Goal: Information Seeking & Learning: Check status

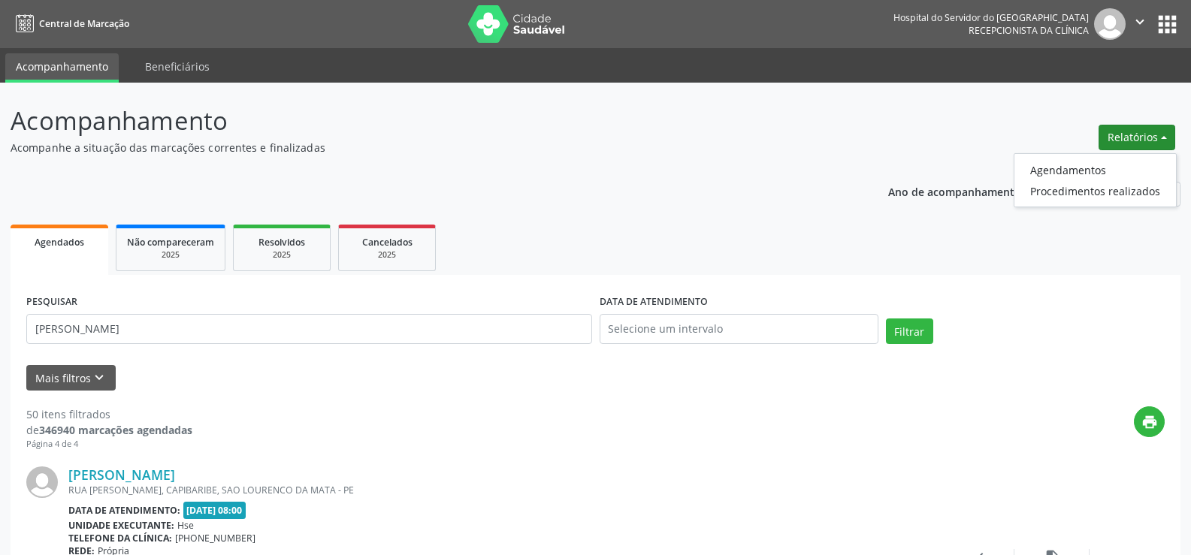
click at [1117, 167] on link "Agendamentos" at bounding box center [1095, 169] width 162 height 21
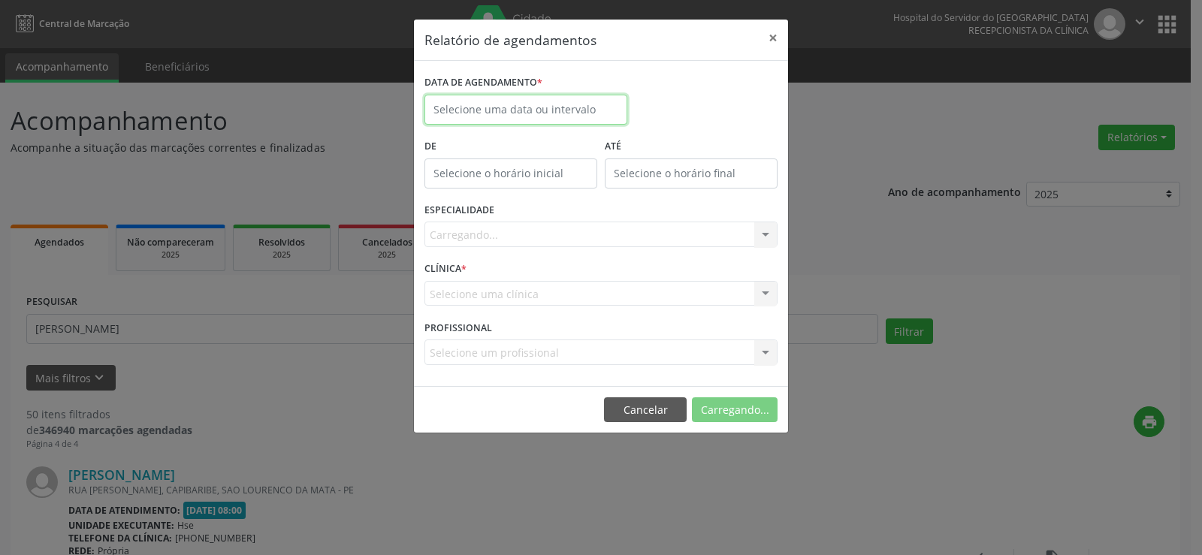
click at [520, 112] on input "text" at bounding box center [526, 110] width 203 height 30
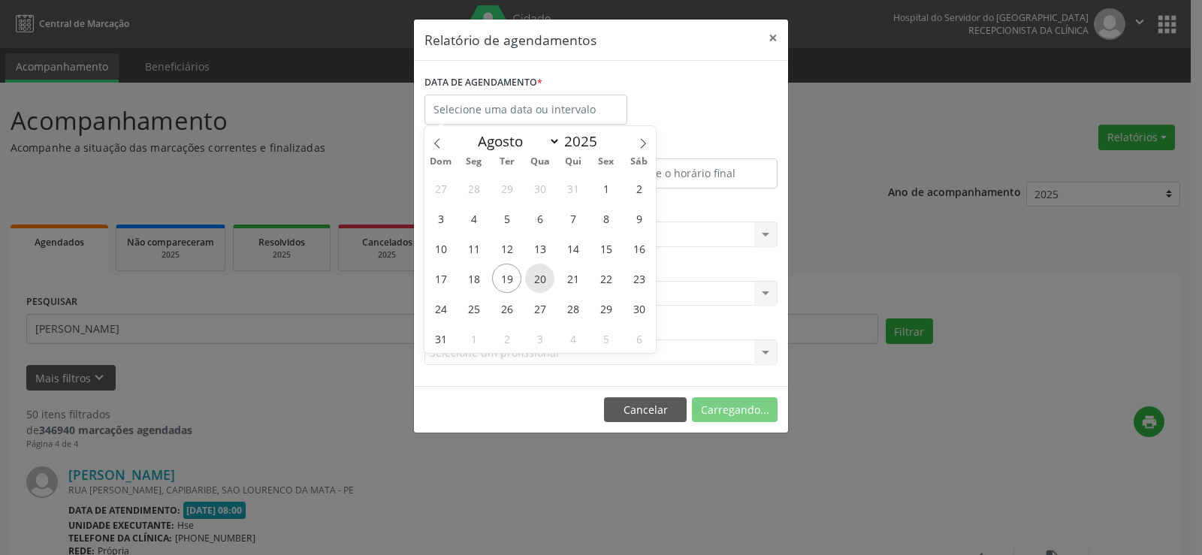
click at [545, 276] on span "20" at bounding box center [539, 278] width 29 height 29
type input "[DATE]"
click at [545, 276] on span "20" at bounding box center [539, 278] width 29 height 29
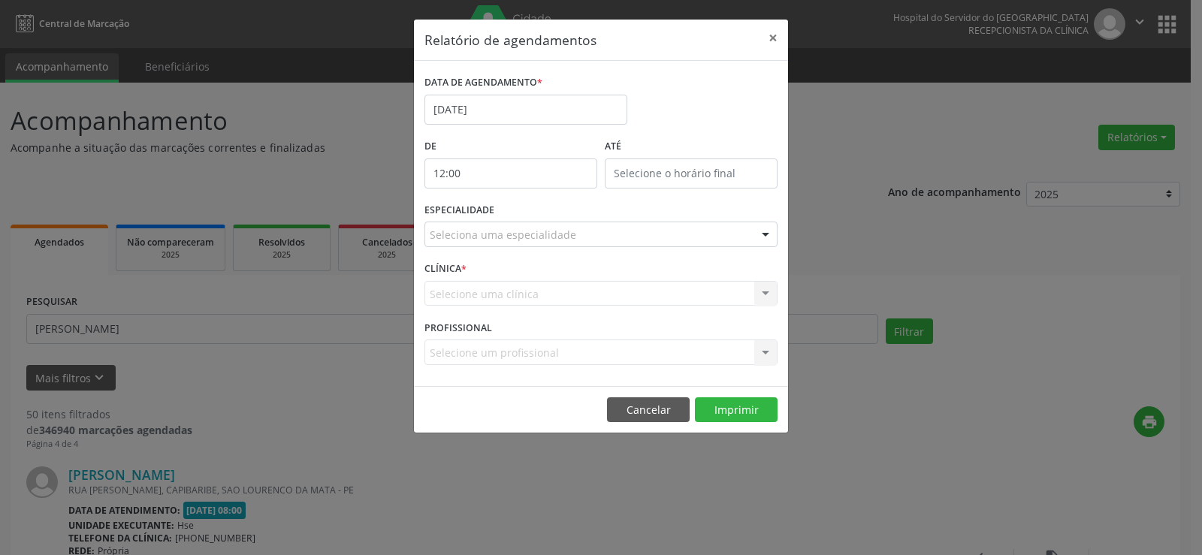
click at [518, 178] on input "12:00" at bounding box center [511, 174] width 173 height 30
click at [531, 219] on span at bounding box center [533, 213] width 11 height 15
type input "11:00"
type input "11"
click at [531, 219] on span at bounding box center [533, 213] width 11 height 15
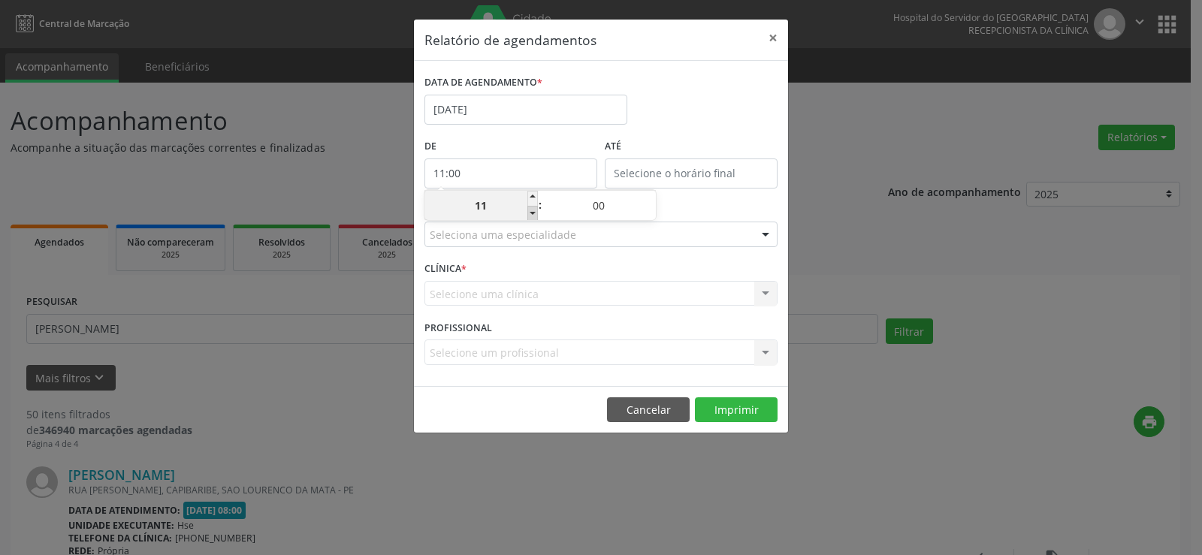
type input "10:00"
type input "10"
click at [531, 219] on span at bounding box center [533, 213] width 11 height 15
type input "09:00"
type input "09"
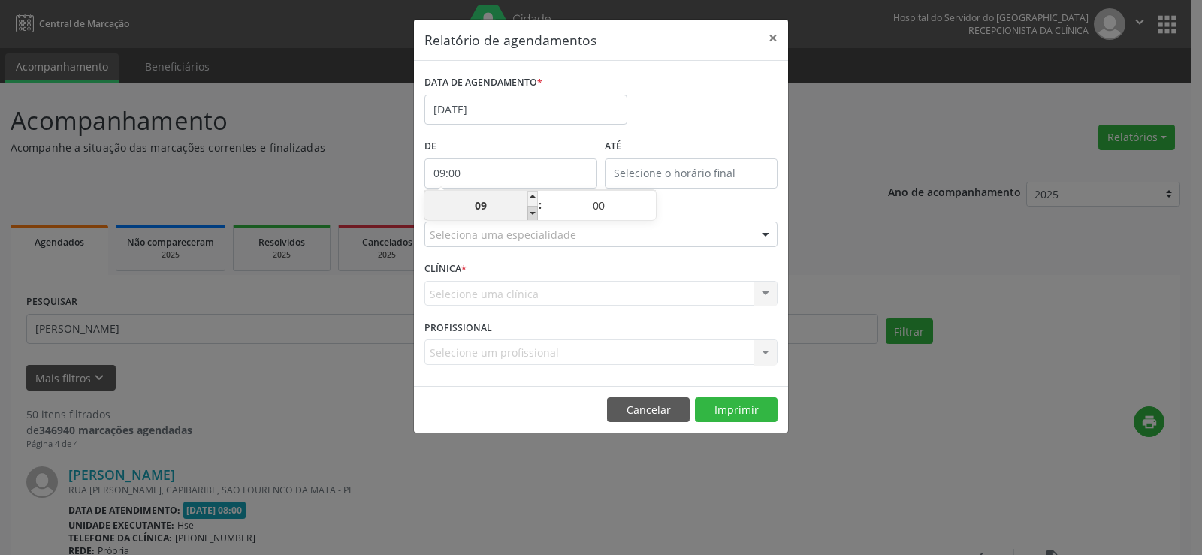
click at [531, 219] on span at bounding box center [533, 213] width 11 height 15
type input "08:00"
type input "08"
click at [531, 219] on span at bounding box center [533, 213] width 11 height 15
type input "07:00"
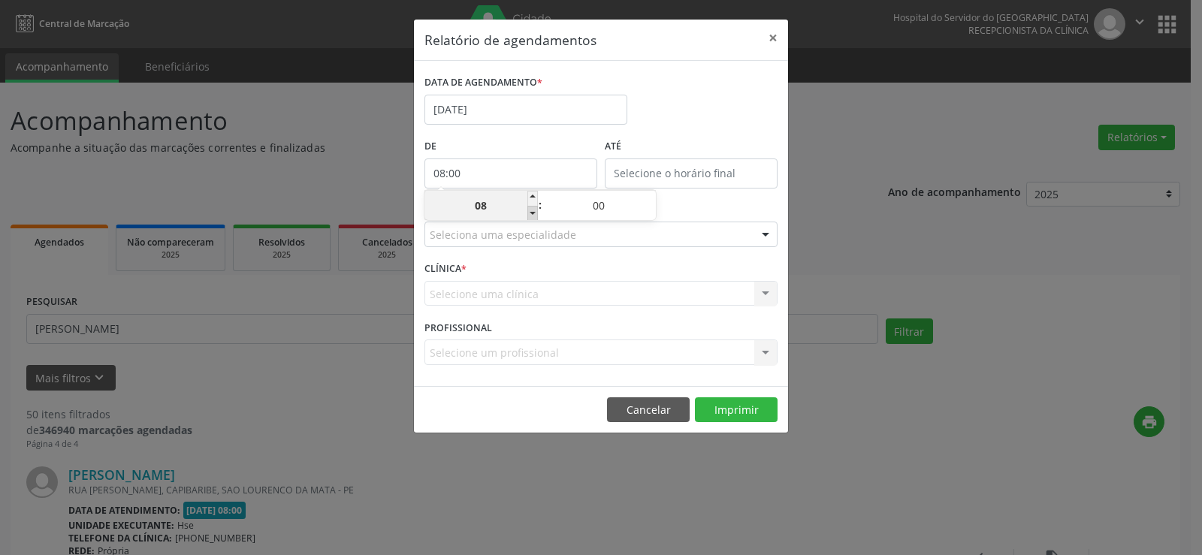
type input "07"
click at [531, 219] on span at bounding box center [533, 213] width 11 height 15
type input "06:00"
type input "06"
click at [535, 216] on span at bounding box center [533, 213] width 11 height 15
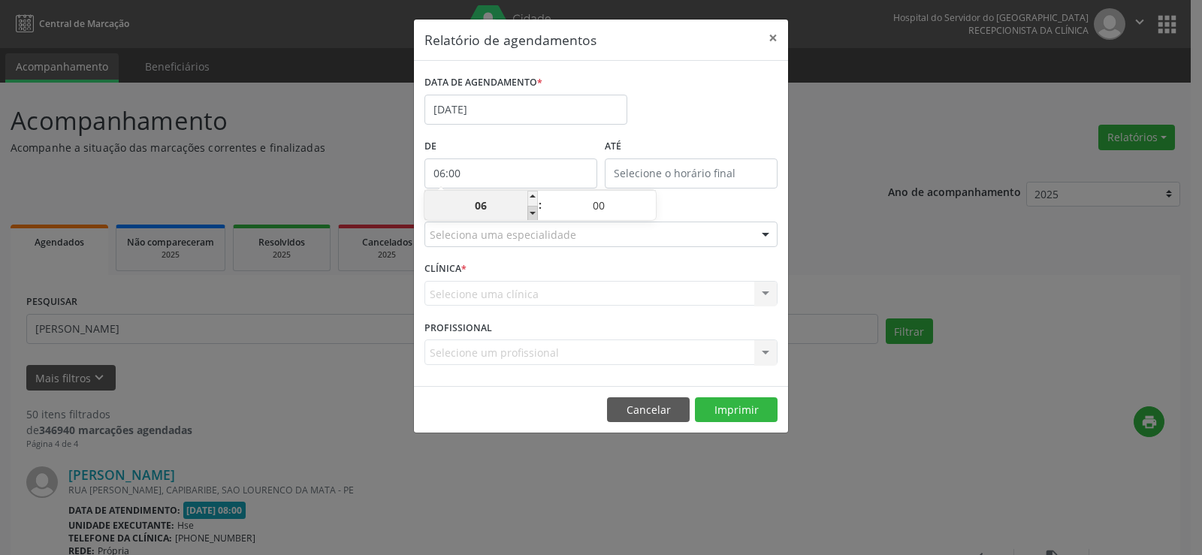
type input "05:00"
type input "05"
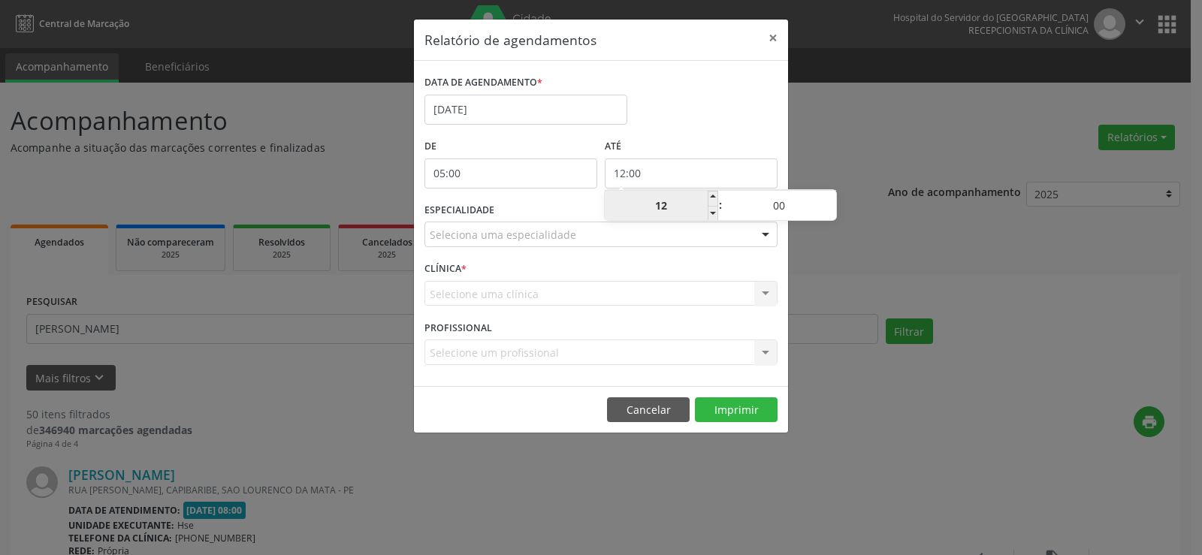
click at [648, 177] on input "12:00" at bounding box center [691, 174] width 173 height 30
click at [714, 213] on span at bounding box center [713, 213] width 11 height 15
type input "11:00"
type input "11"
click at [714, 216] on span at bounding box center [713, 213] width 11 height 15
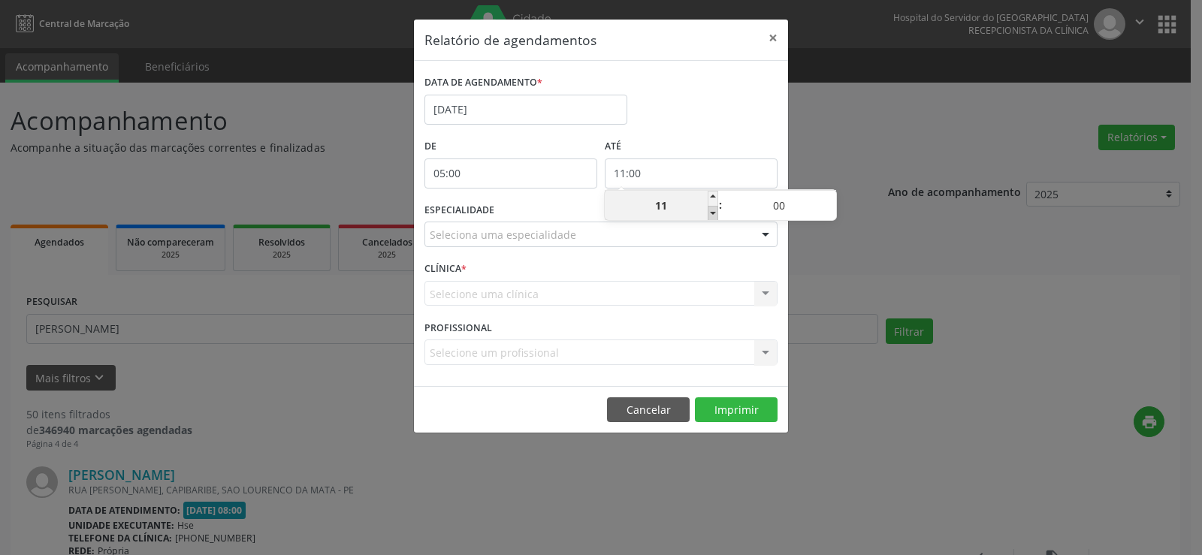
type input "10:00"
type input "10"
click at [830, 198] on span at bounding box center [831, 198] width 11 height 15
type input "10:05"
type input "05"
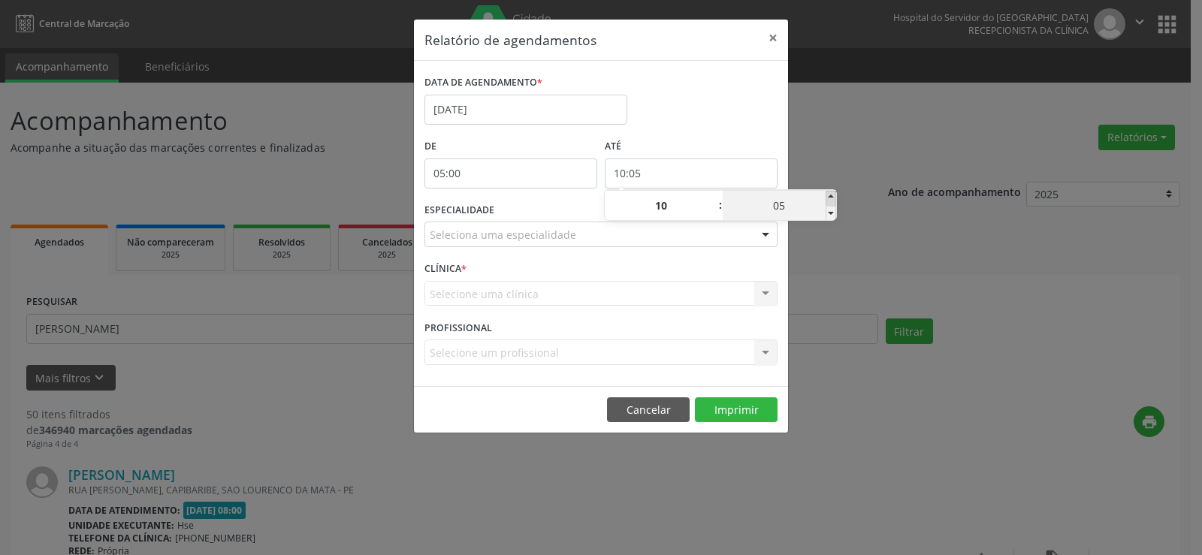
click at [830, 198] on span at bounding box center [831, 198] width 11 height 15
type input "10:10"
type input "10"
click at [830, 198] on span at bounding box center [831, 198] width 11 height 15
type input "10:15"
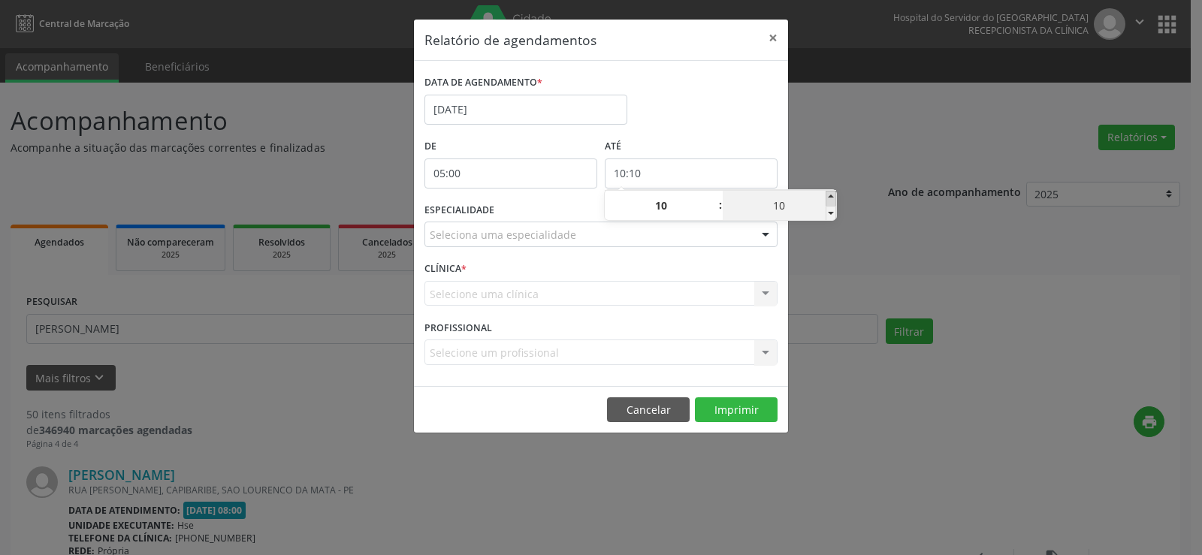
type input "15"
click at [830, 198] on span at bounding box center [831, 198] width 11 height 15
type input "10:20"
type input "20"
click at [830, 198] on span at bounding box center [831, 198] width 11 height 15
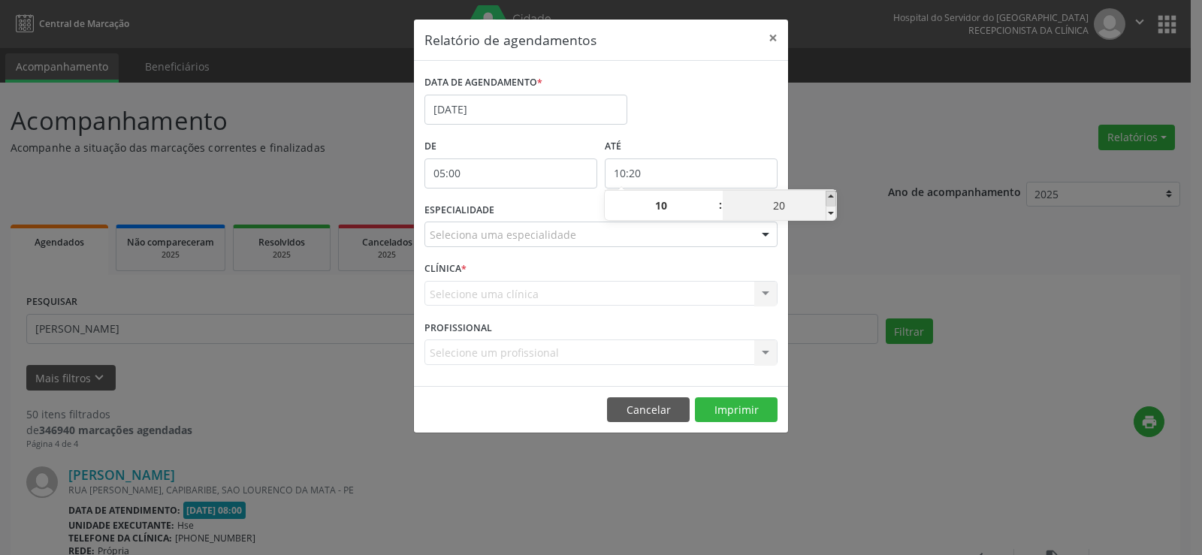
type input "10:25"
type input "25"
click at [830, 198] on span at bounding box center [831, 198] width 11 height 15
type input "10:30"
type input "30"
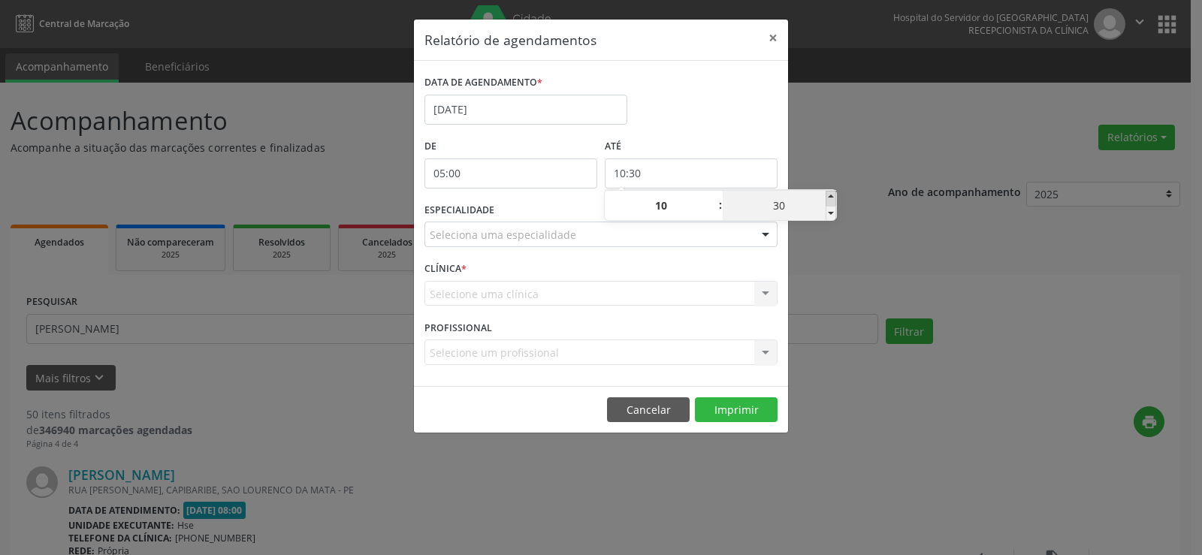
click at [830, 198] on span at bounding box center [831, 198] width 11 height 15
type input "10:35"
type input "35"
click at [830, 198] on span at bounding box center [831, 198] width 11 height 15
type input "10:40"
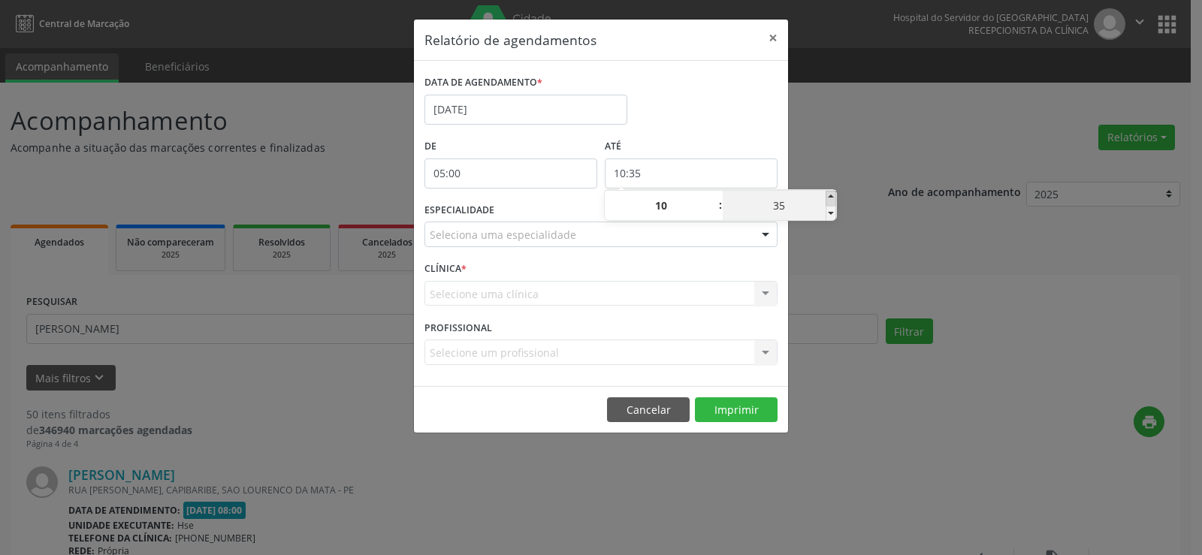
type input "40"
click at [830, 198] on span at bounding box center [831, 198] width 11 height 15
type input "10:45"
type input "45"
click at [830, 198] on span at bounding box center [831, 198] width 11 height 15
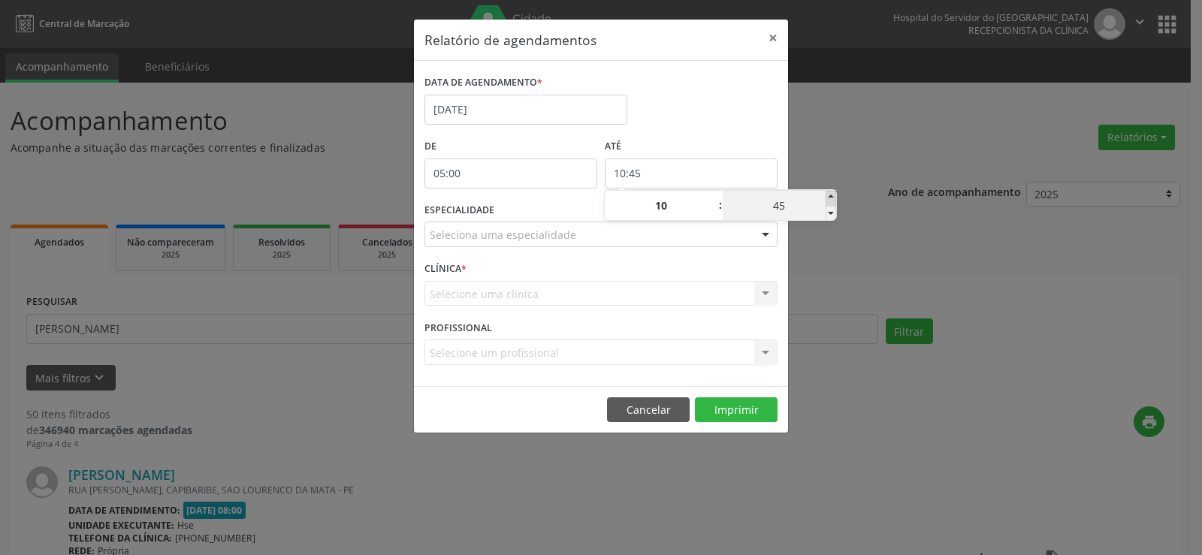
type input "10:50"
type input "50"
click at [830, 198] on span at bounding box center [831, 198] width 11 height 15
type input "10:55"
type input "55"
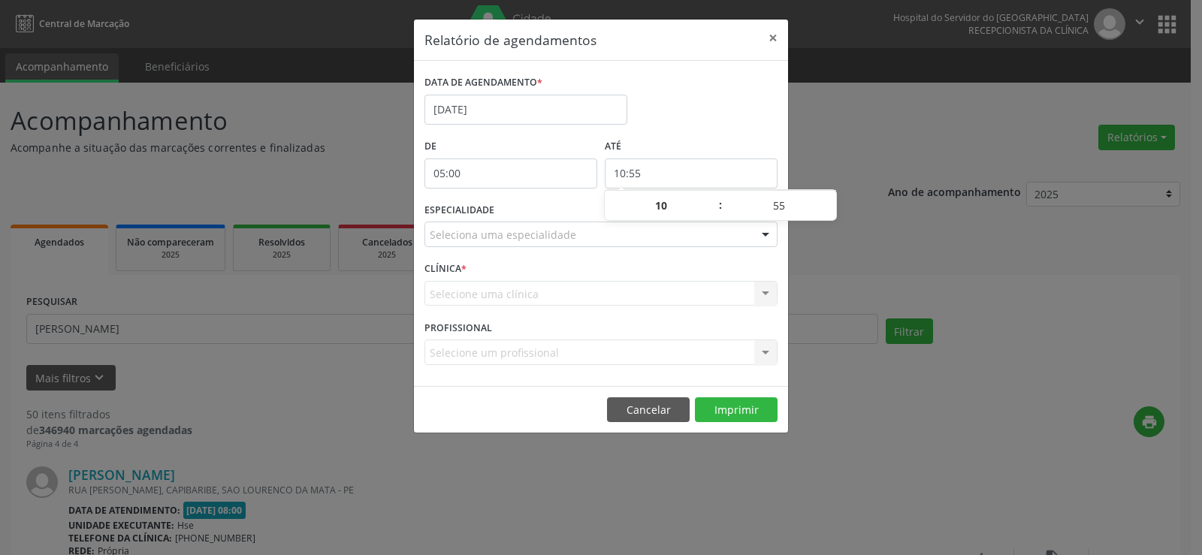
click at [845, 125] on div "Relatório de agendamentos × DATA DE AGENDAMENTO * [DATE] De 05:00 ATÉ 10:55 ESP…" at bounding box center [601, 277] width 1202 height 555
click at [764, 235] on div at bounding box center [765, 235] width 23 height 26
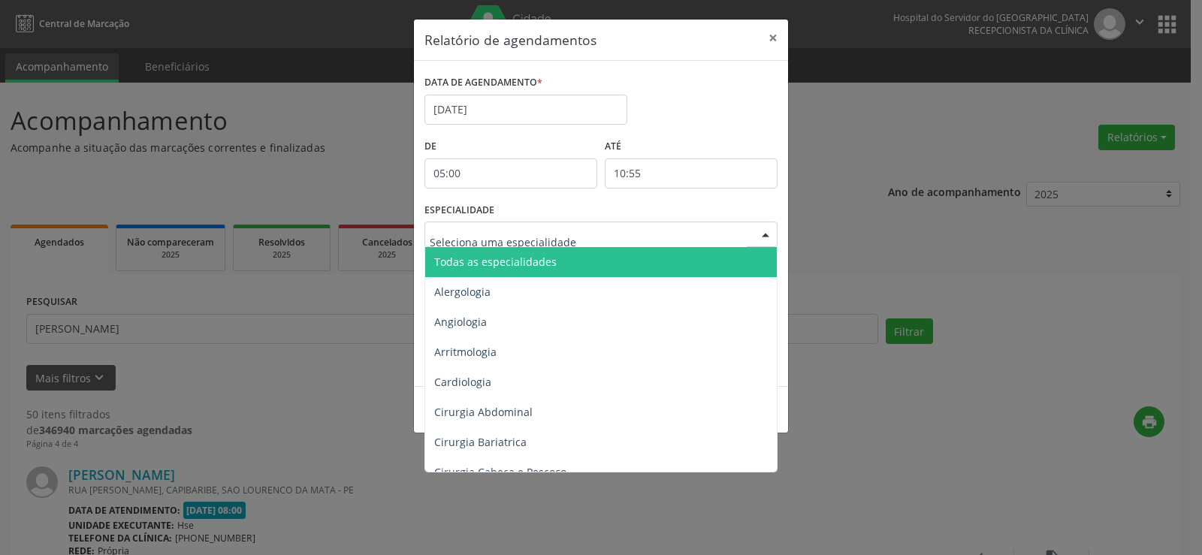
click at [739, 255] on span "Todas as especialidades" at bounding box center [602, 262] width 354 height 30
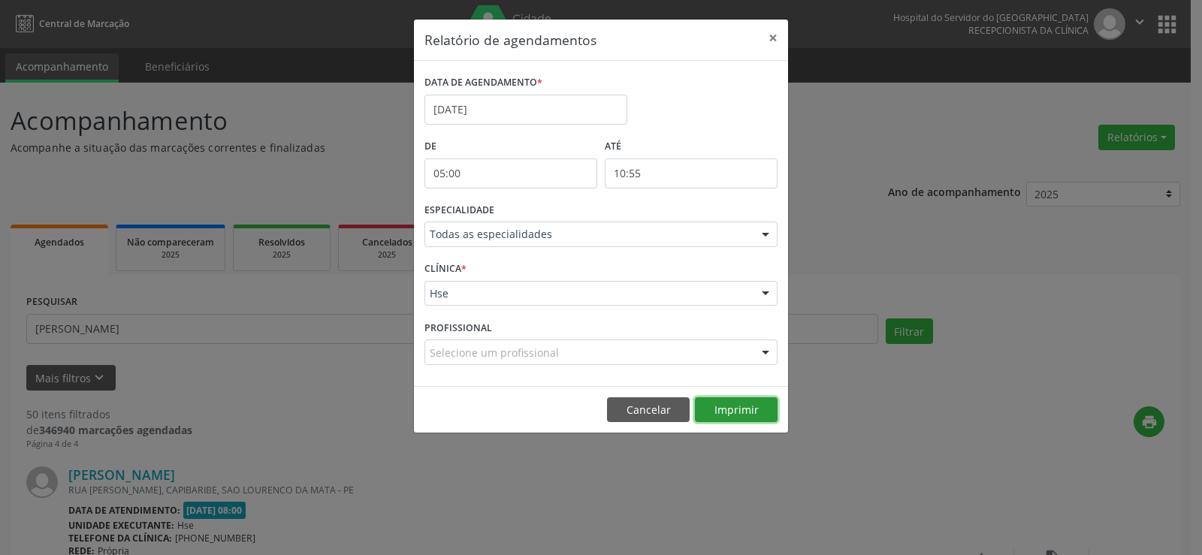
click at [740, 409] on button "Imprimir" at bounding box center [736, 411] width 83 height 26
click at [765, 47] on button "×" at bounding box center [773, 38] width 30 height 37
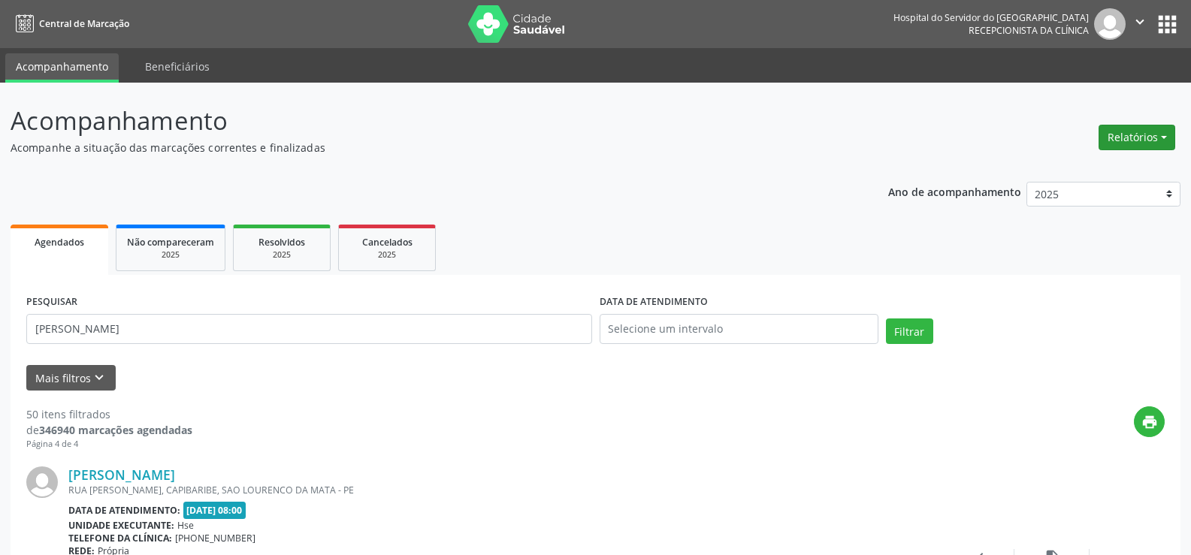
click at [1117, 144] on button "Relatórios" at bounding box center [1137, 138] width 77 height 26
click at [1102, 164] on link "Agendamentos" at bounding box center [1095, 169] width 162 height 21
select select "7"
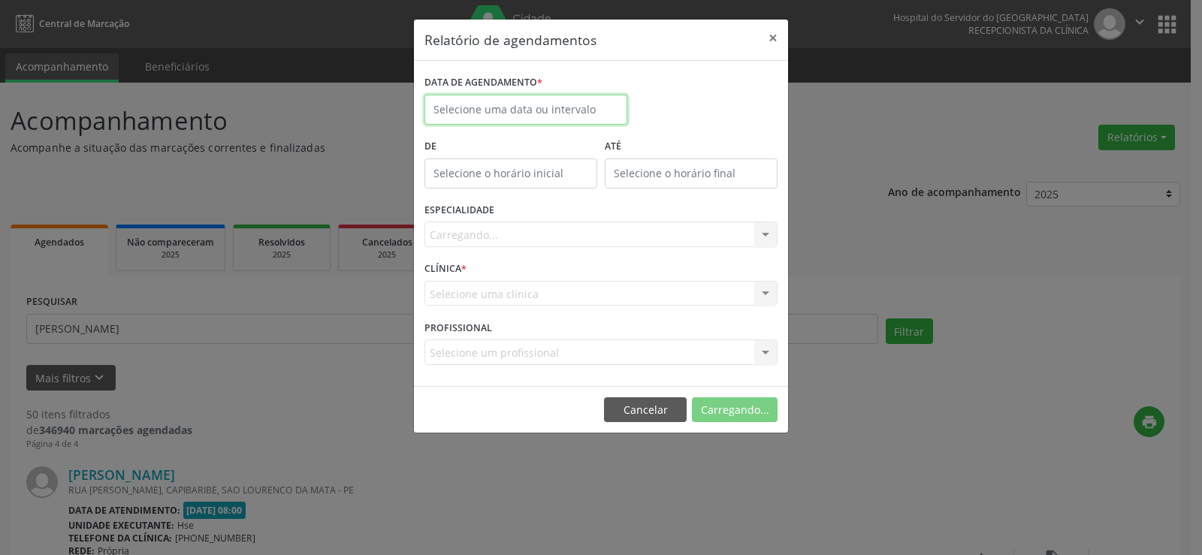
click at [549, 104] on input "text" at bounding box center [526, 110] width 203 height 30
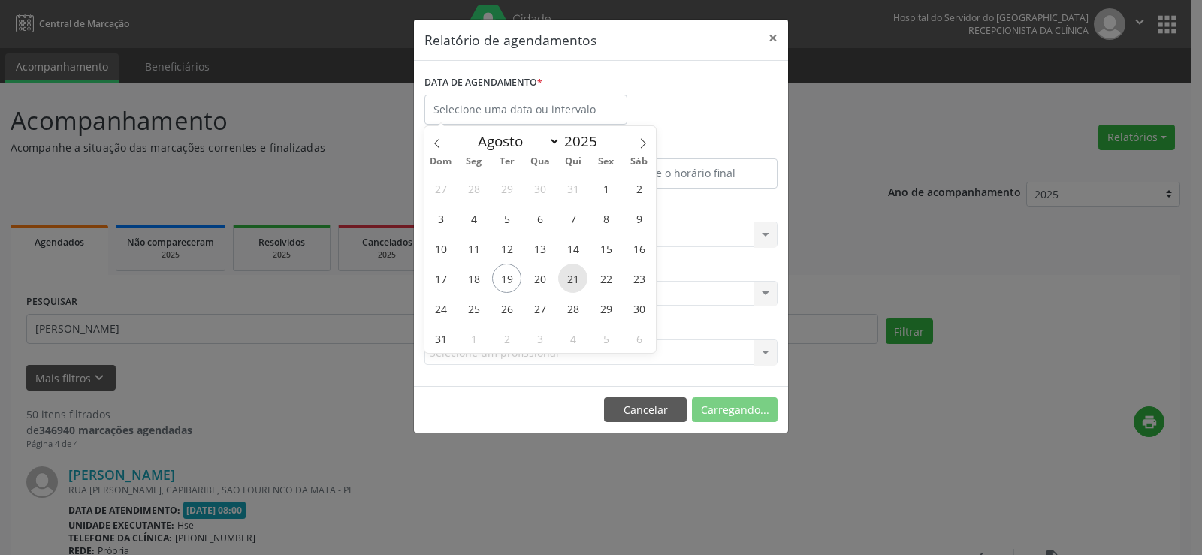
click at [577, 273] on span "21" at bounding box center [572, 278] width 29 height 29
type input "21/08/2025"
click at [577, 273] on span "21" at bounding box center [572, 278] width 29 height 29
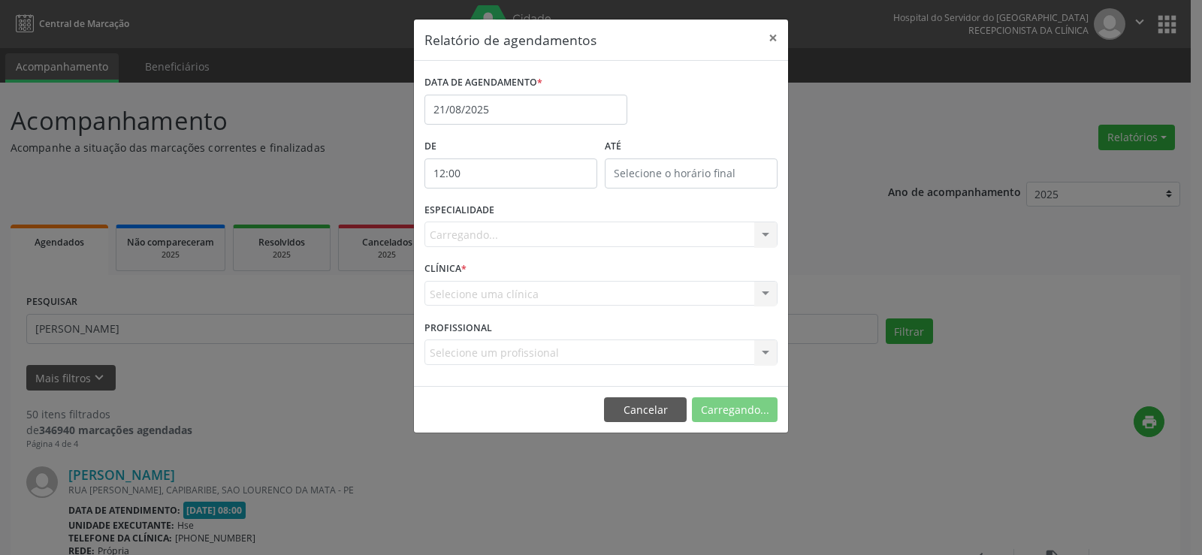
click at [512, 179] on input "12:00" at bounding box center [511, 174] width 173 height 30
click at [529, 210] on span at bounding box center [533, 213] width 11 height 15
type input "11:00"
type input "11"
click at [529, 210] on span at bounding box center [533, 213] width 11 height 15
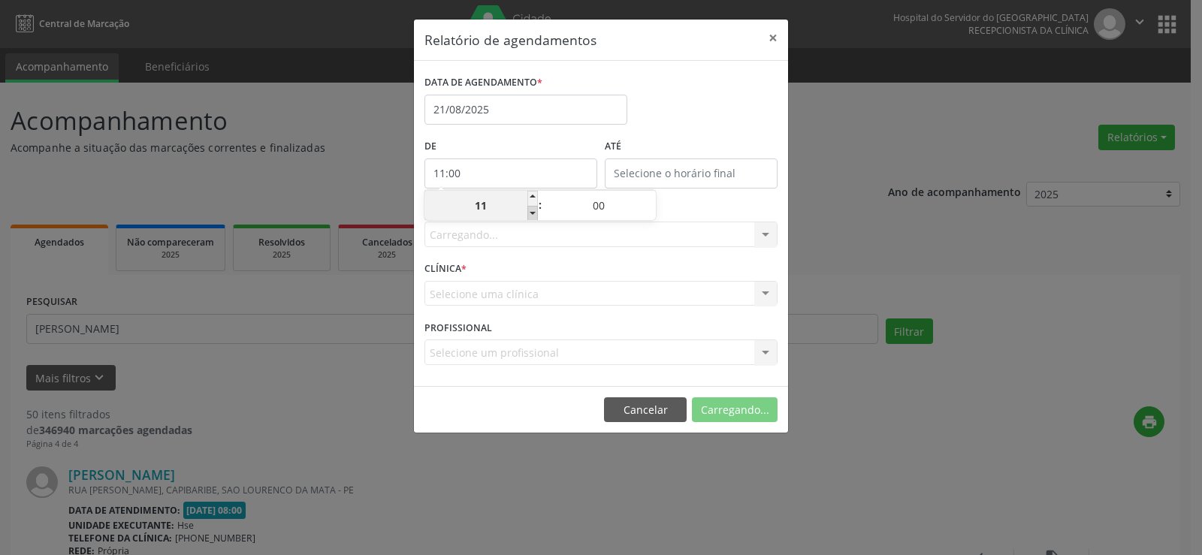
type input "10:00"
type input "10"
click at [529, 210] on span at bounding box center [533, 213] width 11 height 15
type input "09:00"
type input "09"
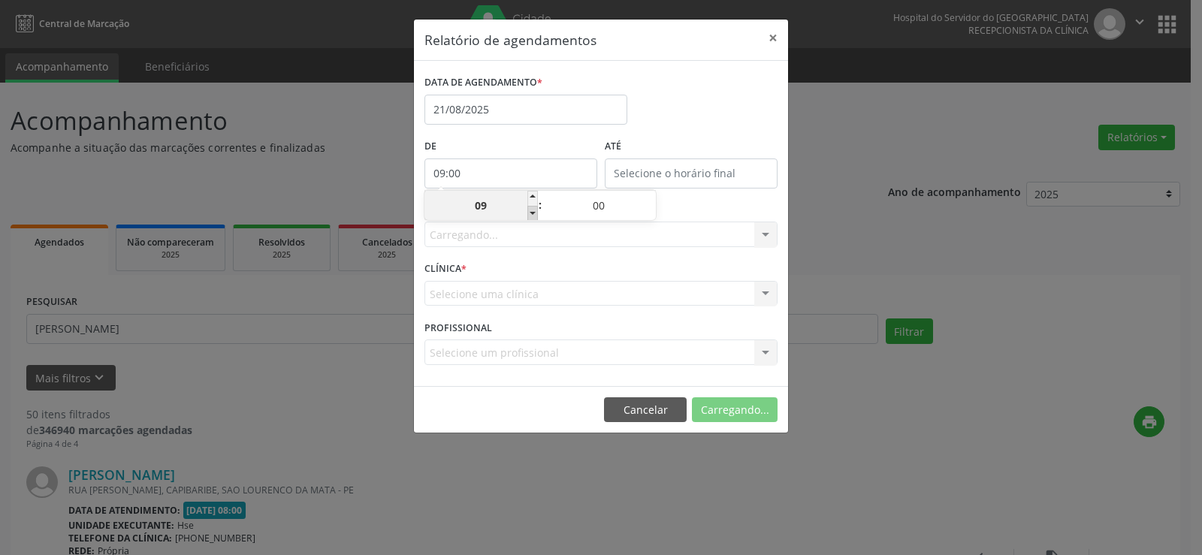
click at [529, 210] on span at bounding box center [533, 213] width 11 height 15
type input "08:00"
type input "08"
click at [529, 210] on span at bounding box center [533, 213] width 11 height 15
type input "07:00"
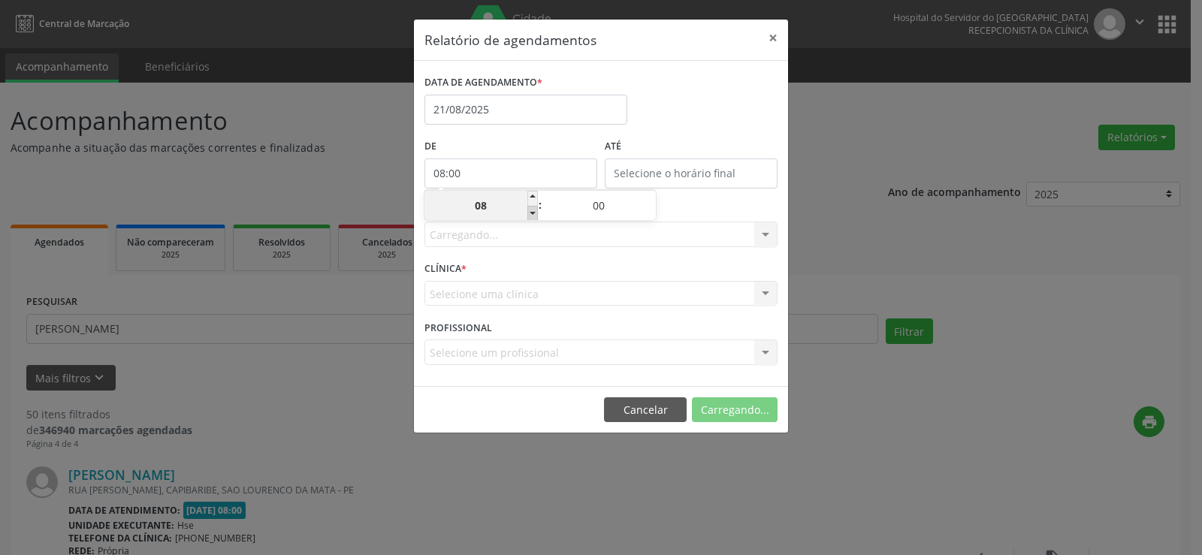
type input "07"
click at [529, 210] on span at bounding box center [533, 213] width 11 height 15
type input "06:00"
type input "06"
click at [529, 210] on span at bounding box center [533, 213] width 11 height 15
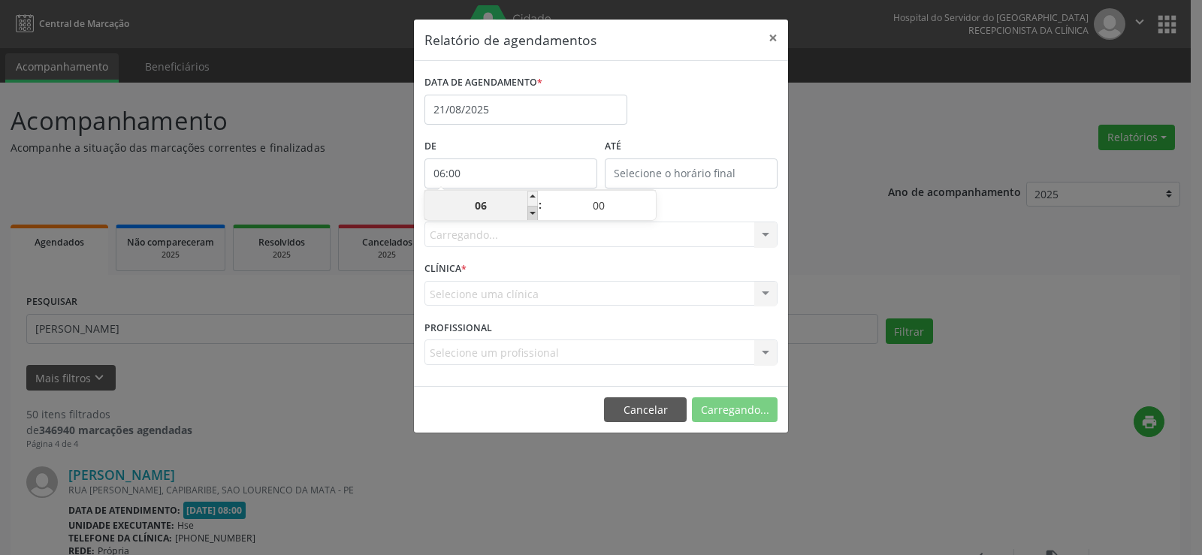
type input "05:00"
type input "05"
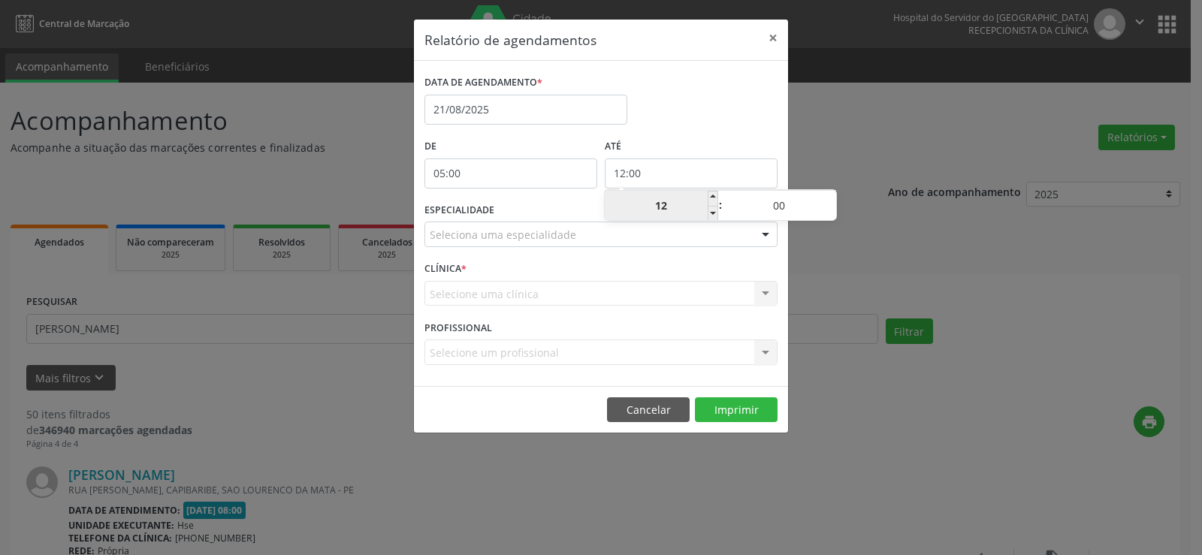
drag, startPoint x: 640, startPoint y: 171, endPoint x: 702, endPoint y: 201, distance: 68.9
click at [648, 174] on input "12:00" at bounding box center [691, 174] width 173 height 30
click at [715, 216] on span at bounding box center [713, 213] width 11 height 15
type input "11:00"
type input "11"
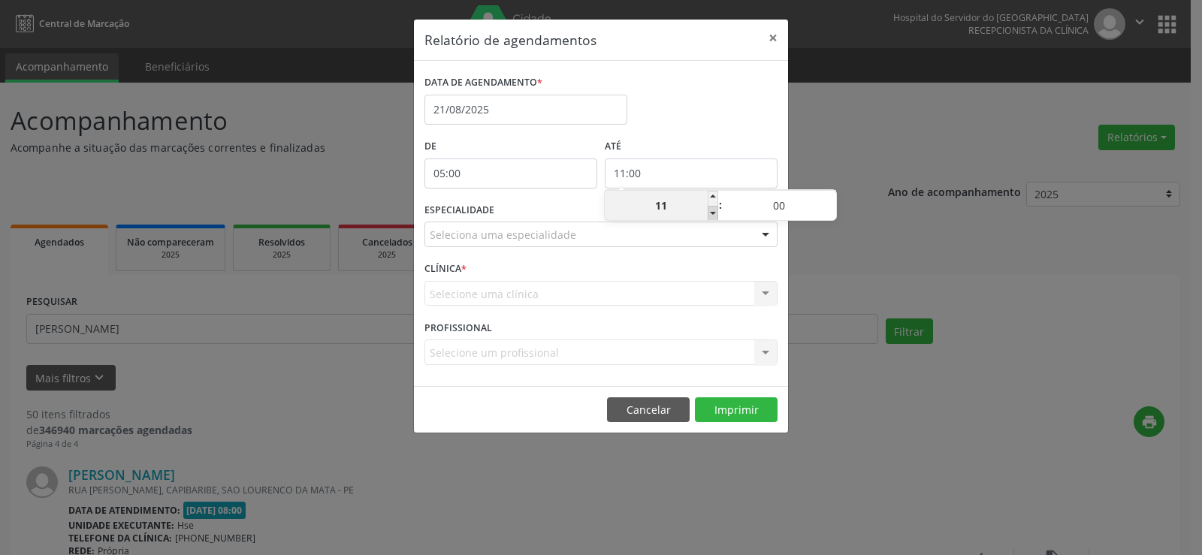
click at [715, 216] on span at bounding box center [713, 213] width 11 height 15
type input "10:00"
type input "10"
click at [829, 196] on span at bounding box center [831, 198] width 11 height 15
type input "10:05"
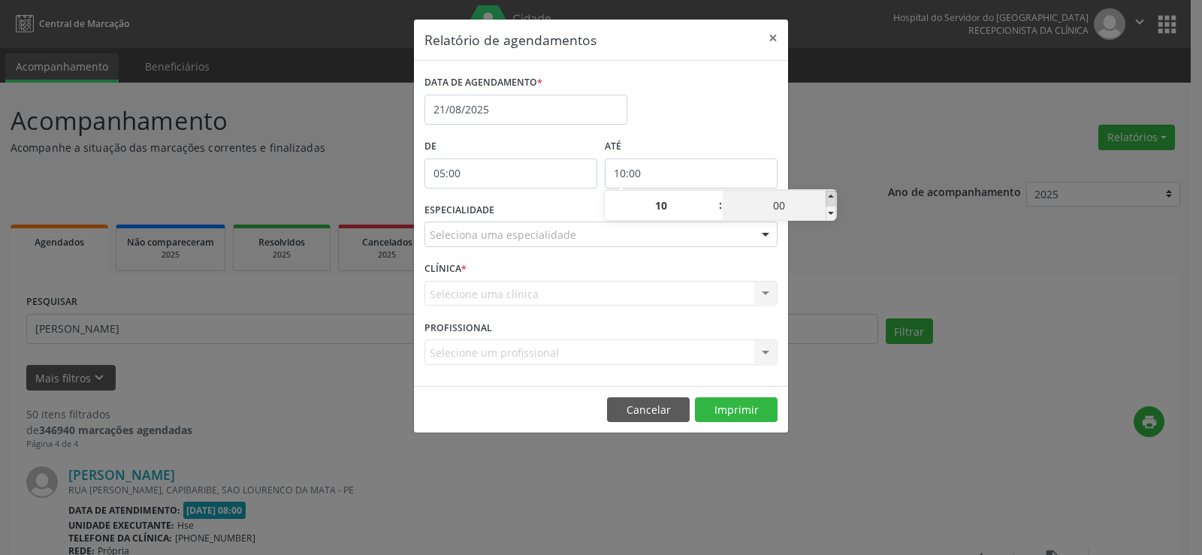
type input "05"
click at [829, 196] on span at bounding box center [831, 198] width 11 height 15
type input "10:10"
type input "10"
click at [829, 196] on span at bounding box center [831, 198] width 11 height 15
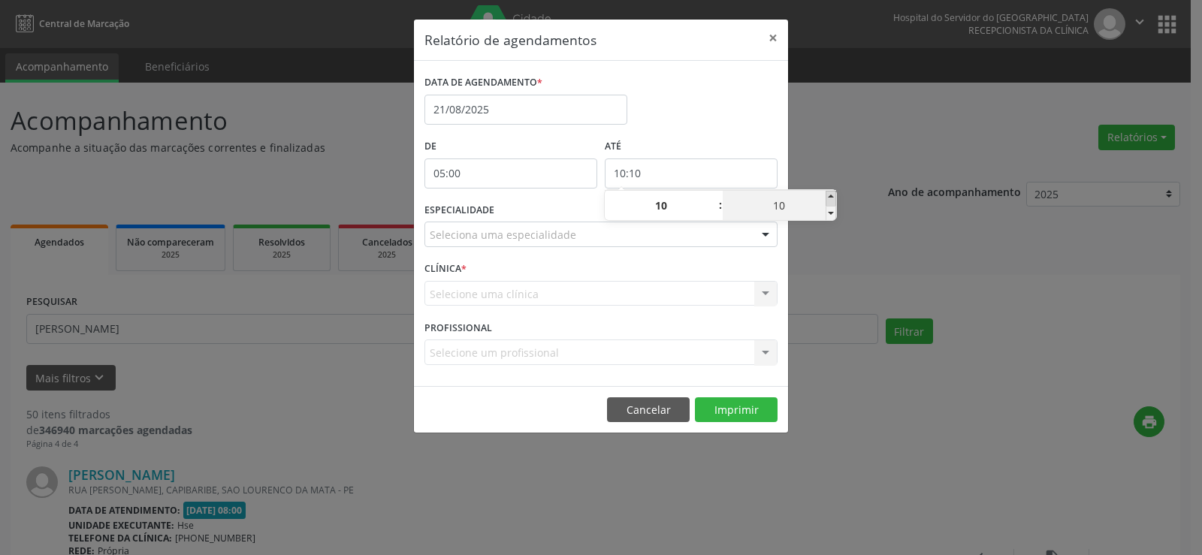
type input "10:15"
type input "15"
click at [829, 196] on span at bounding box center [831, 198] width 11 height 15
type input "10:20"
type input "20"
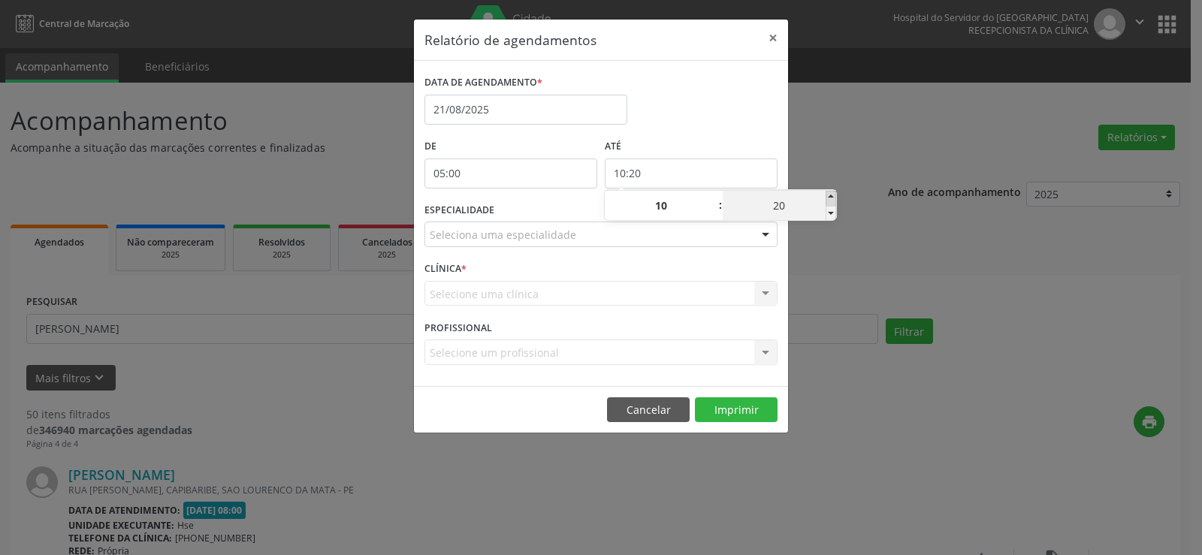
click at [829, 196] on span at bounding box center [831, 198] width 11 height 15
type input "10:25"
type input "25"
click at [829, 196] on span at bounding box center [831, 198] width 11 height 15
type input "10:30"
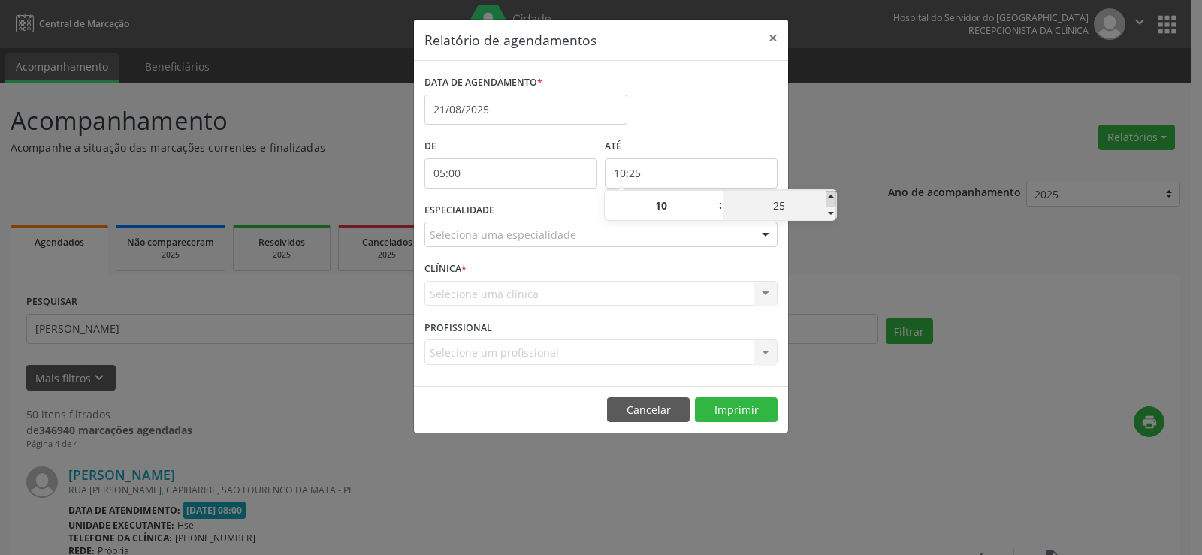
type input "30"
click at [829, 196] on span at bounding box center [831, 198] width 11 height 15
type input "10:35"
type input "35"
click at [829, 196] on span at bounding box center [831, 198] width 11 height 15
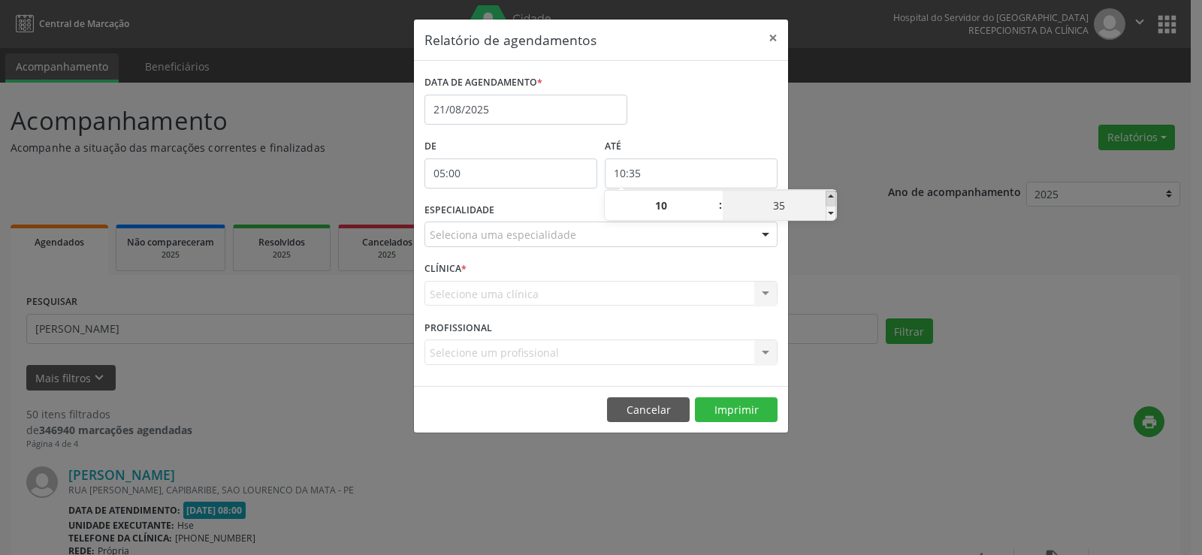
type input "10:40"
type input "40"
click at [829, 196] on span at bounding box center [831, 198] width 11 height 15
type input "10:45"
type input "45"
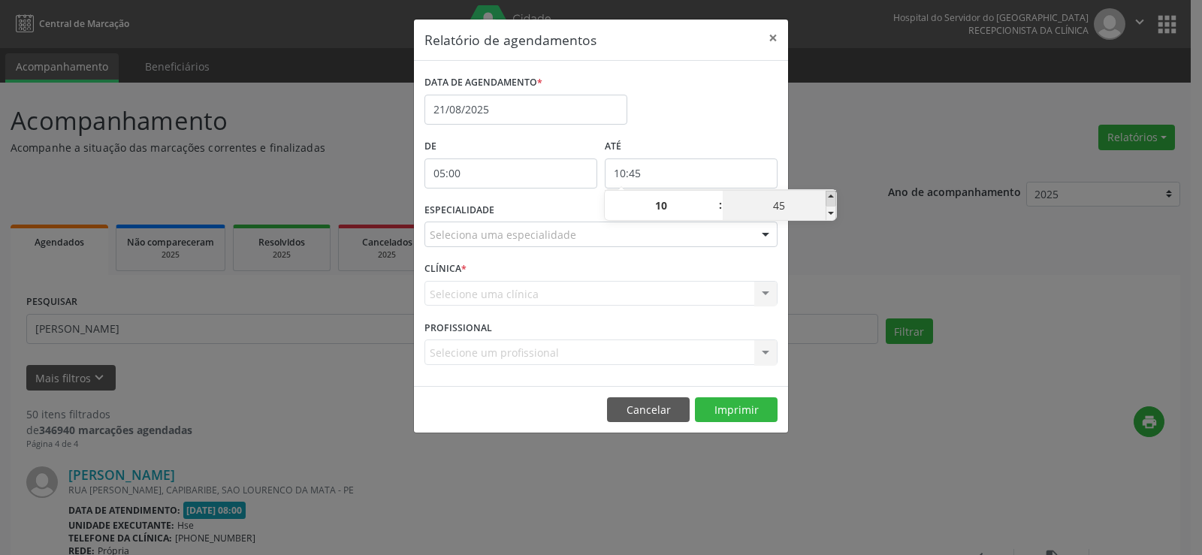
click at [829, 196] on span at bounding box center [831, 198] width 11 height 15
type input "10:50"
type input "50"
click at [829, 196] on span at bounding box center [831, 198] width 11 height 15
type input "10:55"
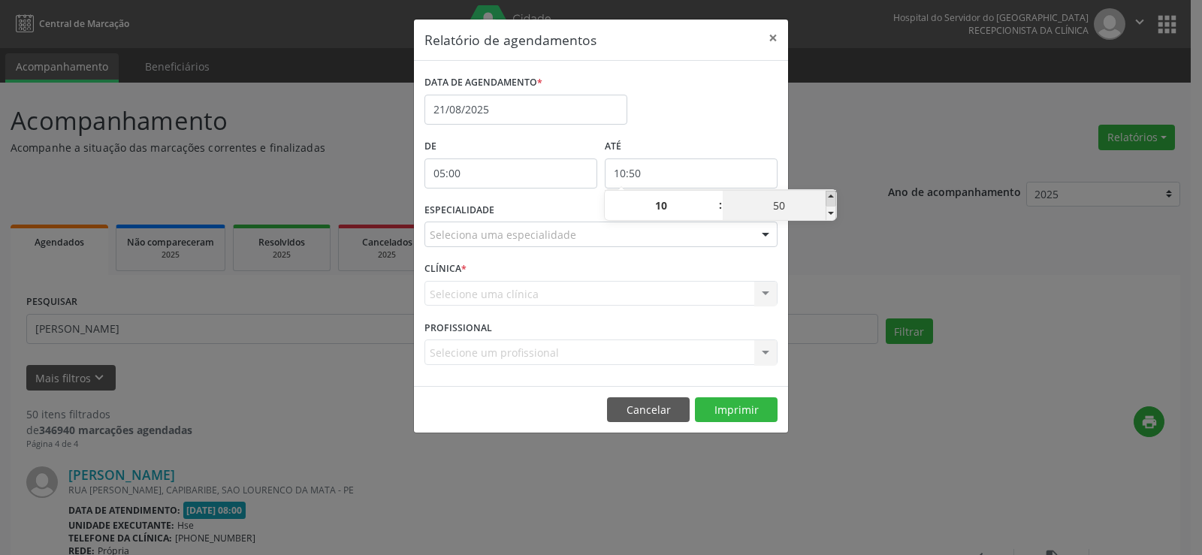
type input "55"
click at [856, 144] on div "Relatório de agendamentos × DATA DE AGENDAMENTO * [DATE] De 05:00 ATÉ 10:55 ESP…" at bounding box center [601, 277] width 1202 height 555
click at [769, 233] on div at bounding box center [765, 235] width 23 height 26
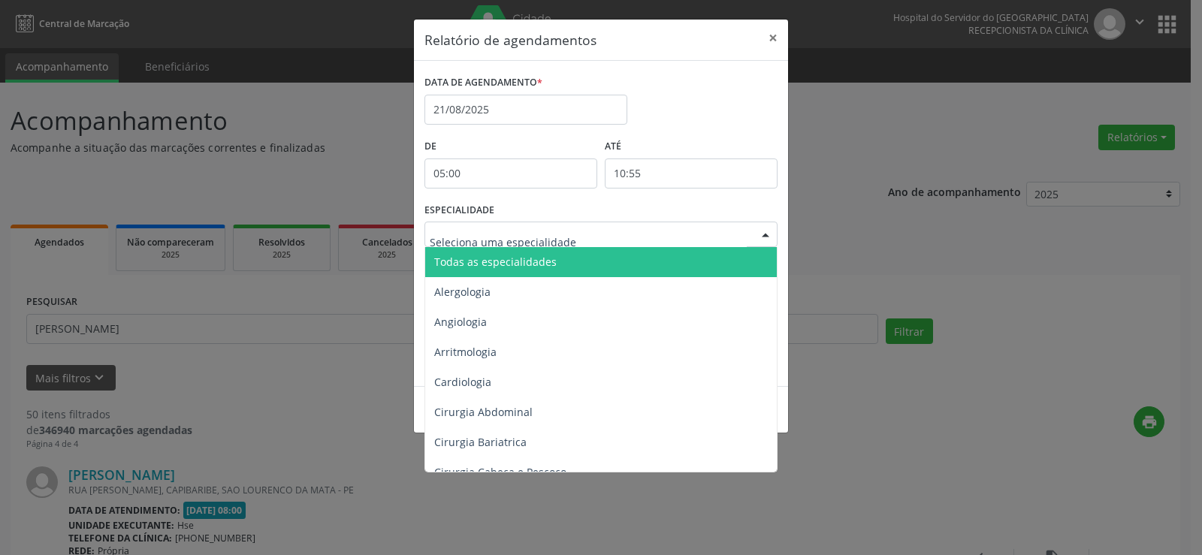
click at [744, 255] on span "Todas as especialidades" at bounding box center [602, 262] width 354 height 30
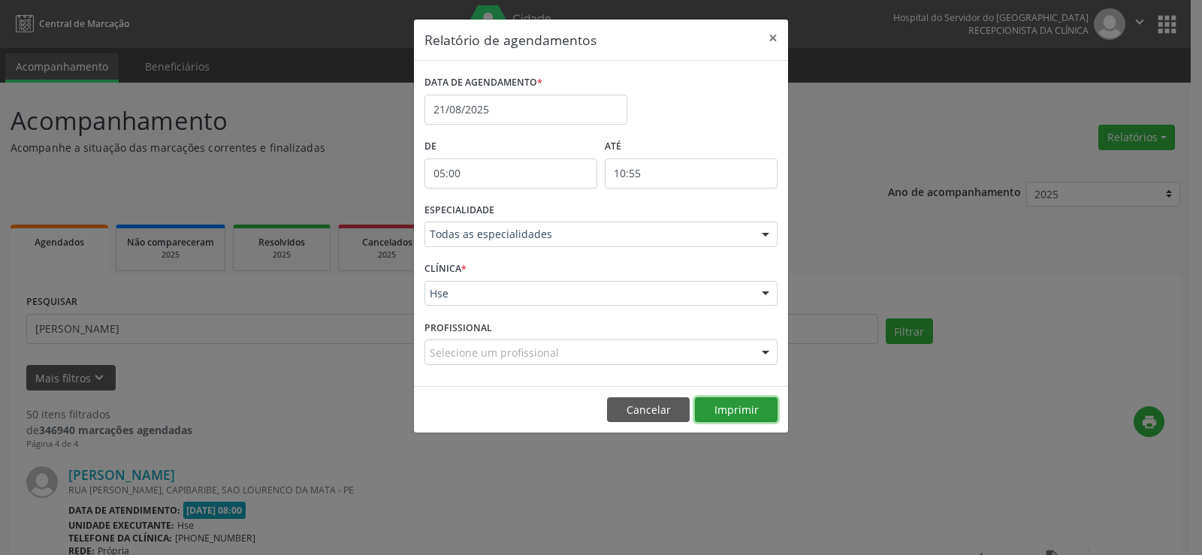
click at [754, 401] on button "Imprimir" at bounding box center [736, 411] width 83 height 26
click at [775, 39] on button "×" at bounding box center [773, 38] width 30 height 37
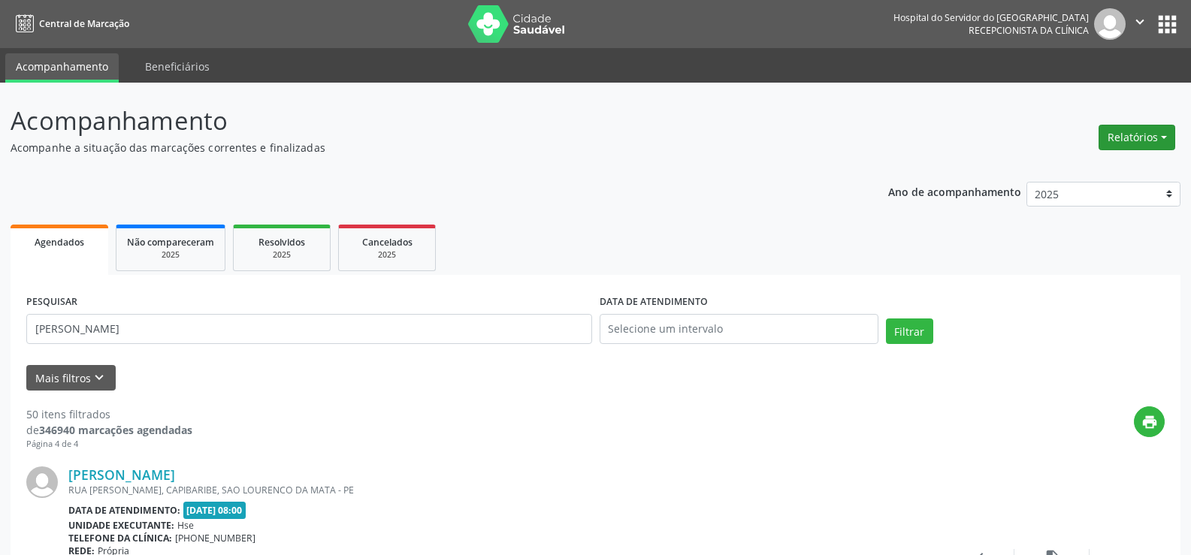
click at [1132, 137] on button "Relatórios" at bounding box center [1137, 138] width 77 height 26
click at [1103, 173] on link "Agendamentos" at bounding box center [1095, 169] width 162 height 21
select select "7"
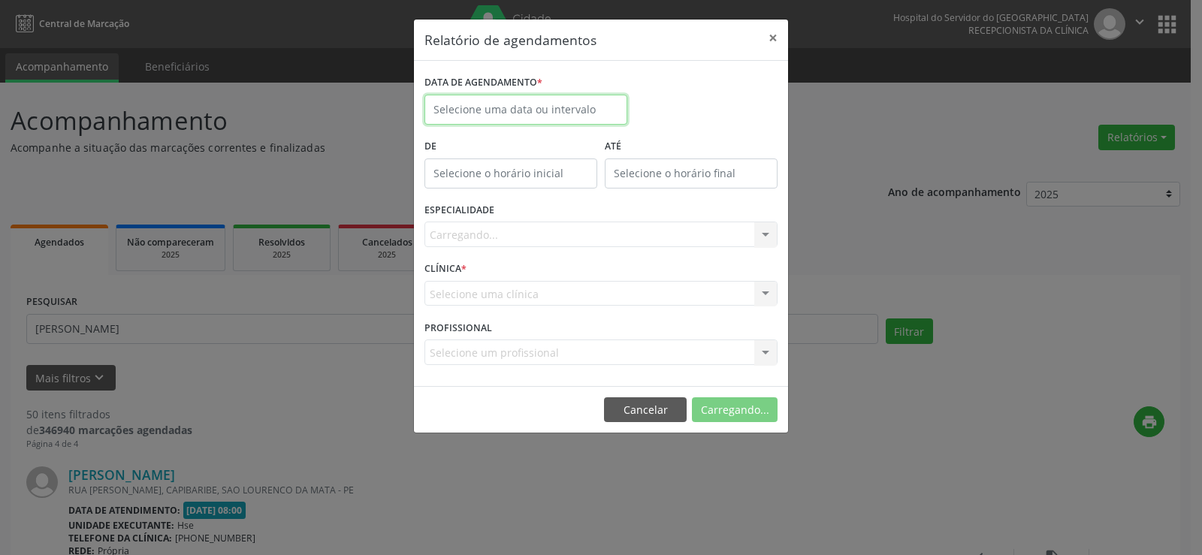
click at [512, 118] on input "text" at bounding box center [526, 110] width 203 height 30
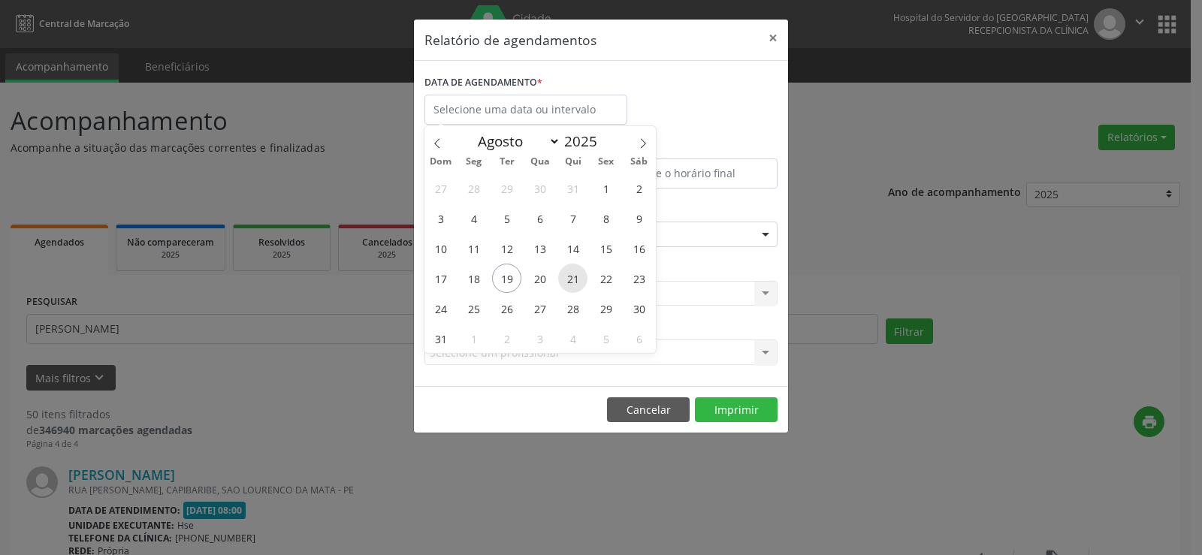
click at [580, 282] on span "21" at bounding box center [572, 278] width 29 height 29
type input "21/08/2025"
click at [580, 282] on span "21" at bounding box center [572, 278] width 29 height 29
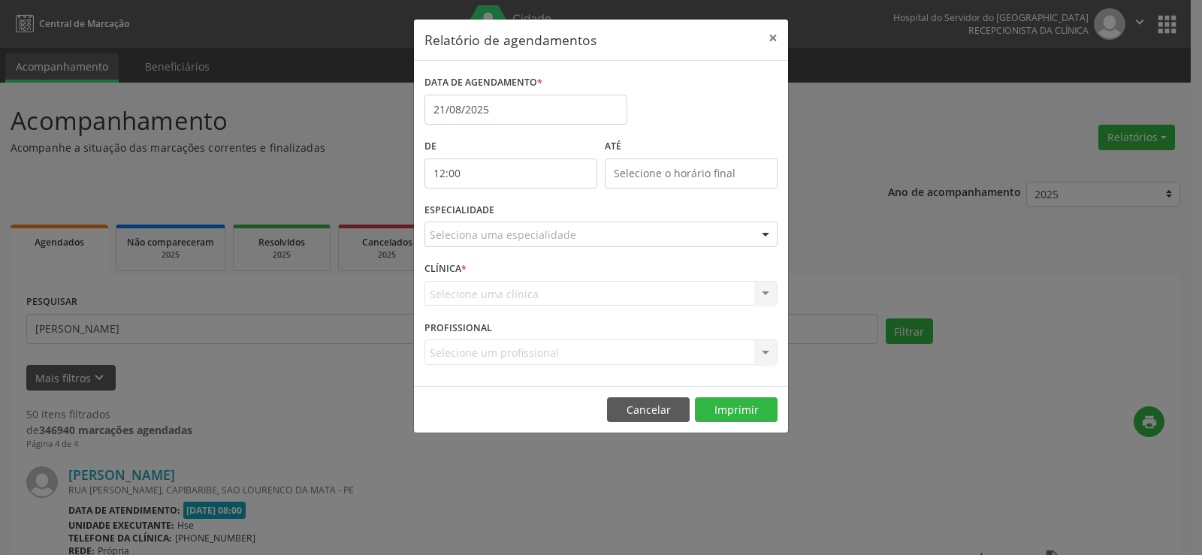
click at [520, 159] on input "12:00" at bounding box center [511, 174] width 173 height 30
click at [534, 196] on span at bounding box center [533, 198] width 11 height 15
type input "13:00"
type input "13"
click at [534, 196] on span at bounding box center [533, 198] width 11 height 15
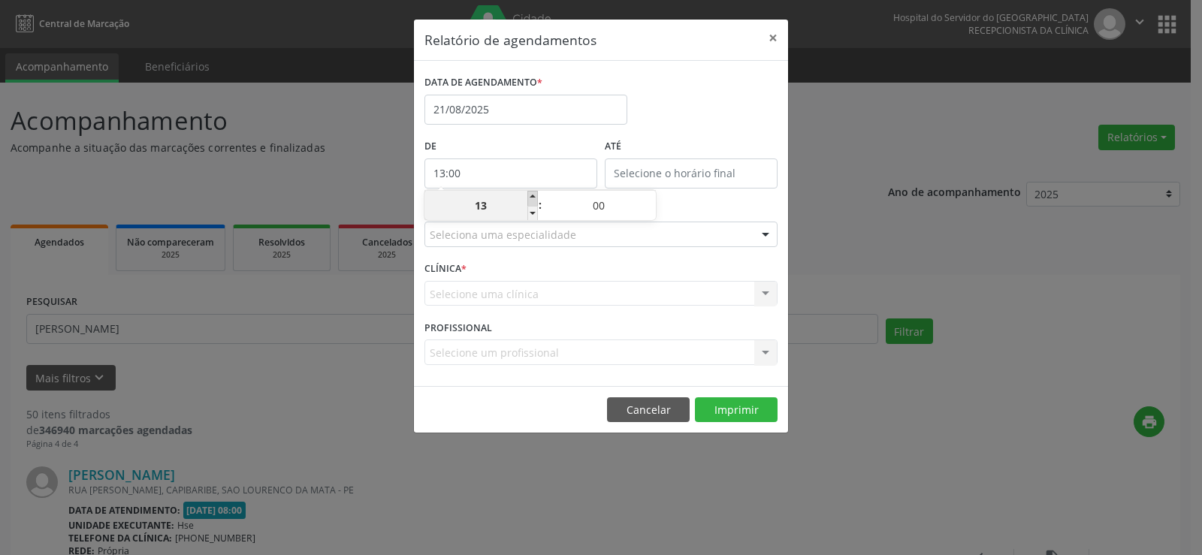
type input "14:00"
type input "14"
click at [534, 196] on span at bounding box center [533, 198] width 11 height 15
type input "15:00"
type input "15"
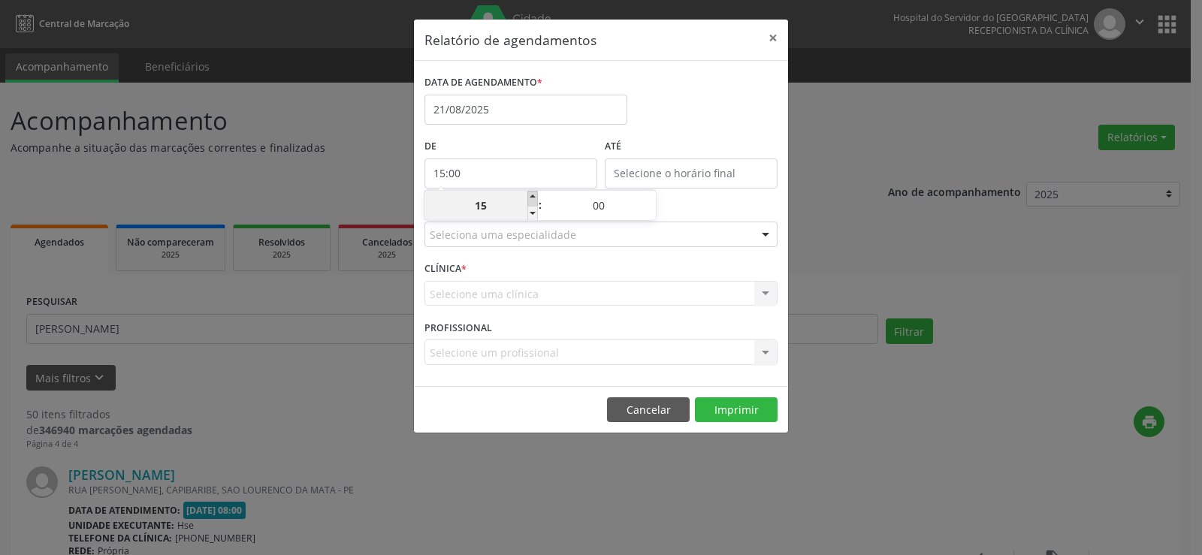
click at [534, 196] on span at bounding box center [533, 198] width 11 height 15
type input "16:00"
type input "16"
click at [528, 212] on span at bounding box center [533, 213] width 11 height 15
type input "15:00"
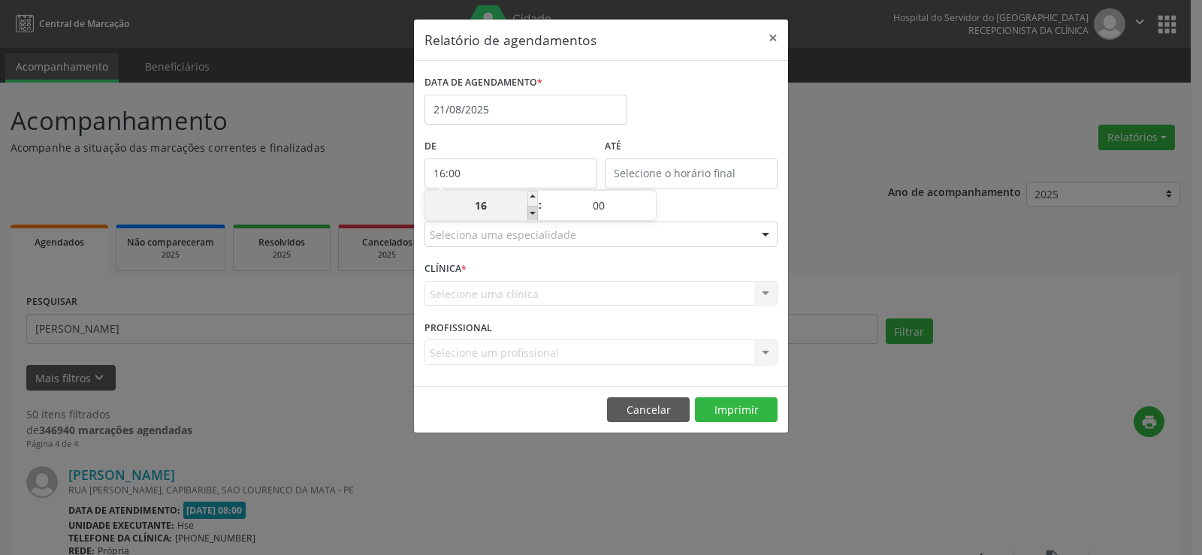
type input "15"
click at [528, 212] on span at bounding box center [533, 213] width 11 height 15
type input "14:00"
type input "14"
click at [533, 195] on span at bounding box center [533, 198] width 11 height 15
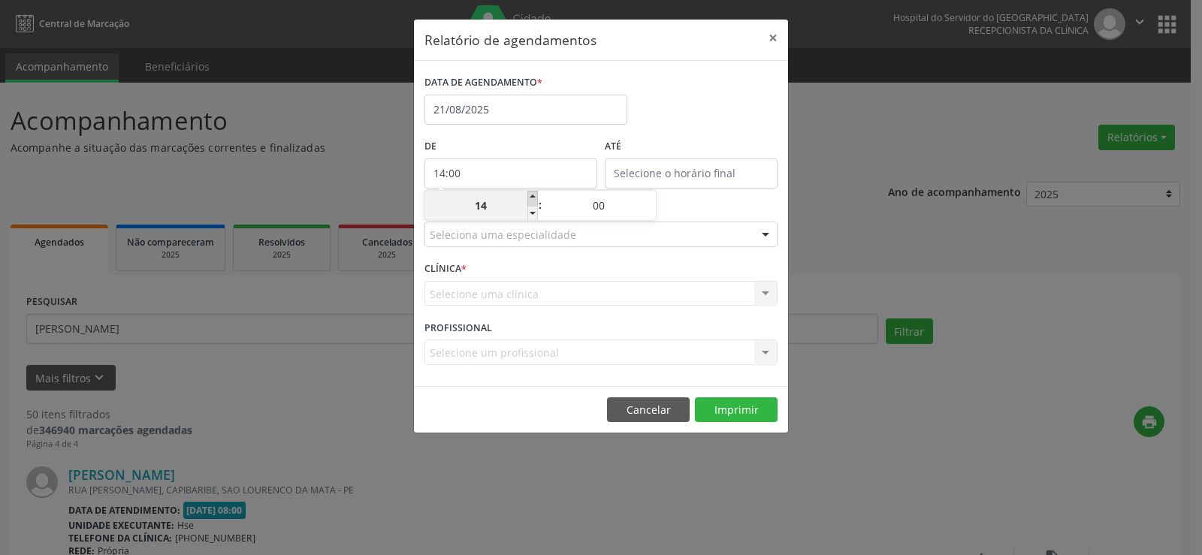
type input "15:00"
type input "15"
type input "15:00"
type input "15"
drag, startPoint x: 648, startPoint y: 166, endPoint x: 708, endPoint y: 195, distance: 65.9
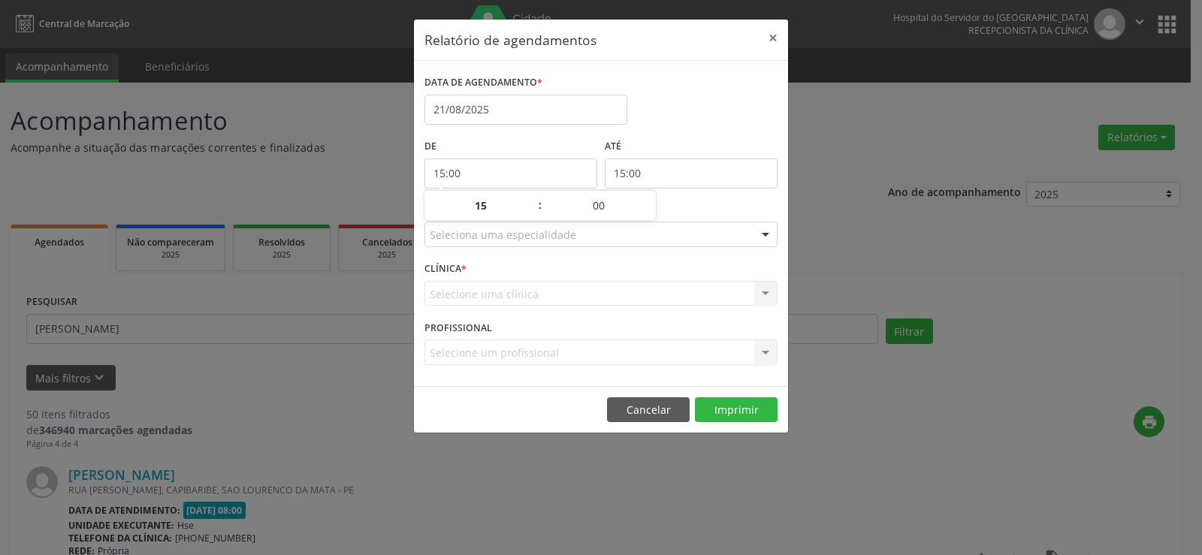
click at [652, 168] on input "15:00" at bounding box center [691, 174] width 173 height 30
click at [715, 198] on span at bounding box center [713, 198] width 11 height 15
type input "16:00"
type input "16"
click at [715, 198] on span at bounding box center [713, 198] width 11 height 15
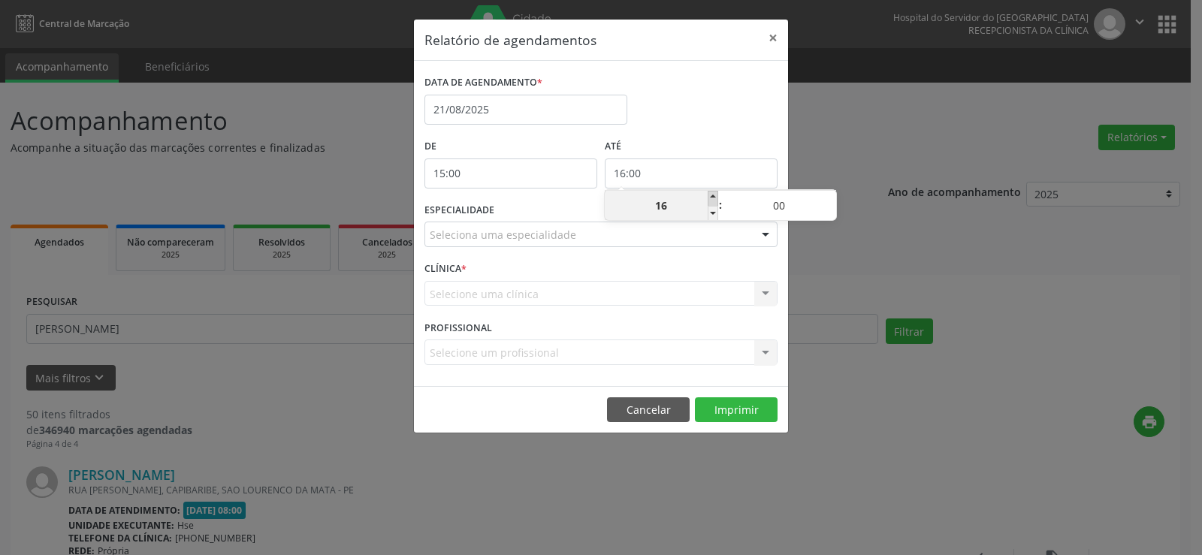
type input "17:00"
type input "17"
click at [715, 198] on span at bounding box center [713, 198] width 11 height 15
type input "18:00"
type input "18"
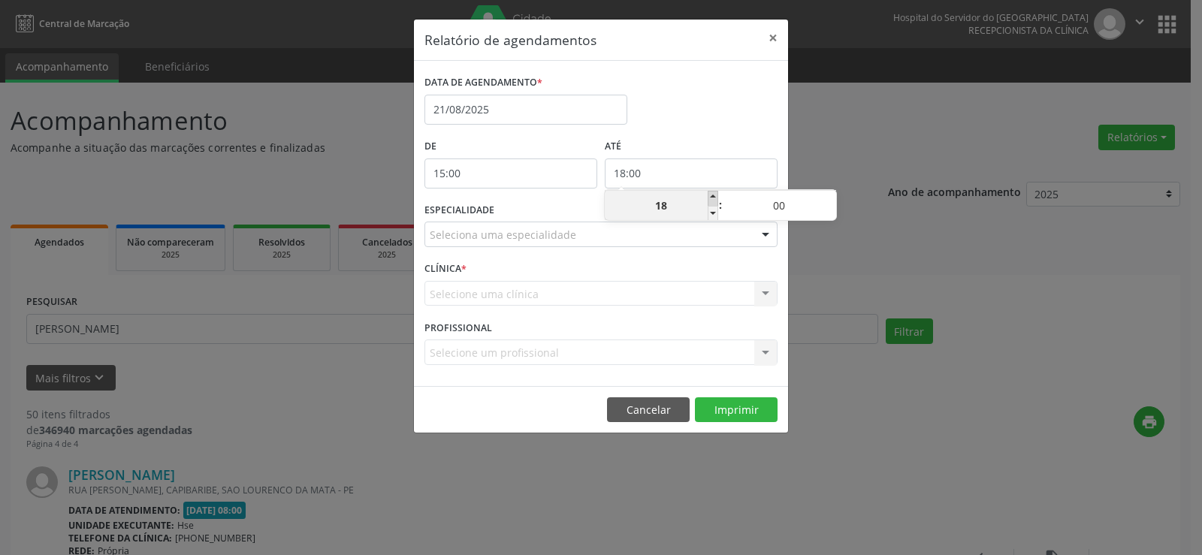
click at [715, 198] on span at bounding box center [713, 198] width 11 height 15
type input "19:00"
type input "19"
click at [715, 198] on span at bounding box center [713, 198] width 11 height 15
type input "20:00"
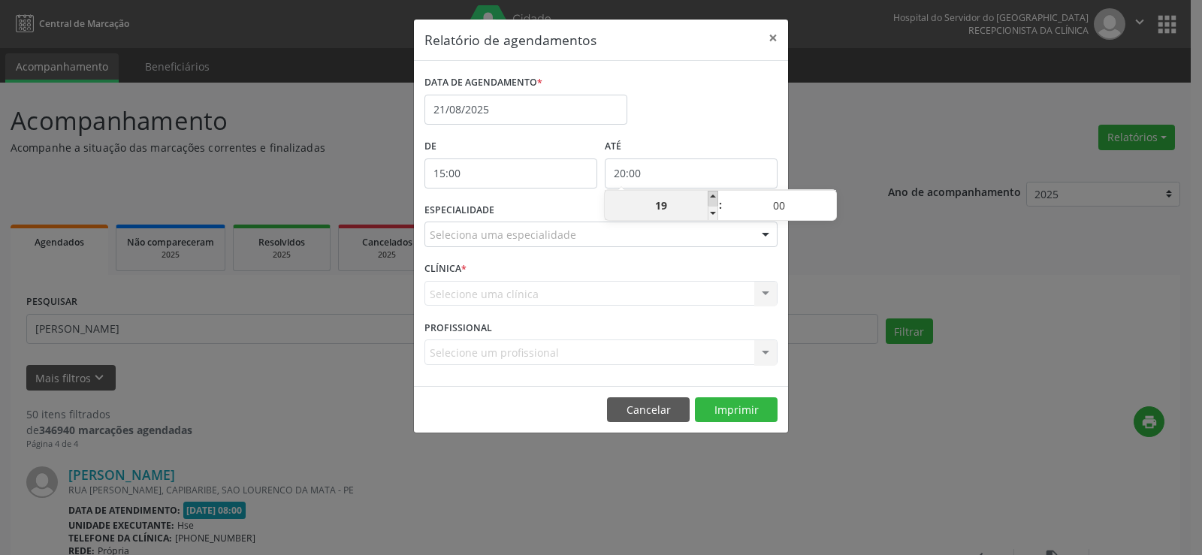
type input "20"
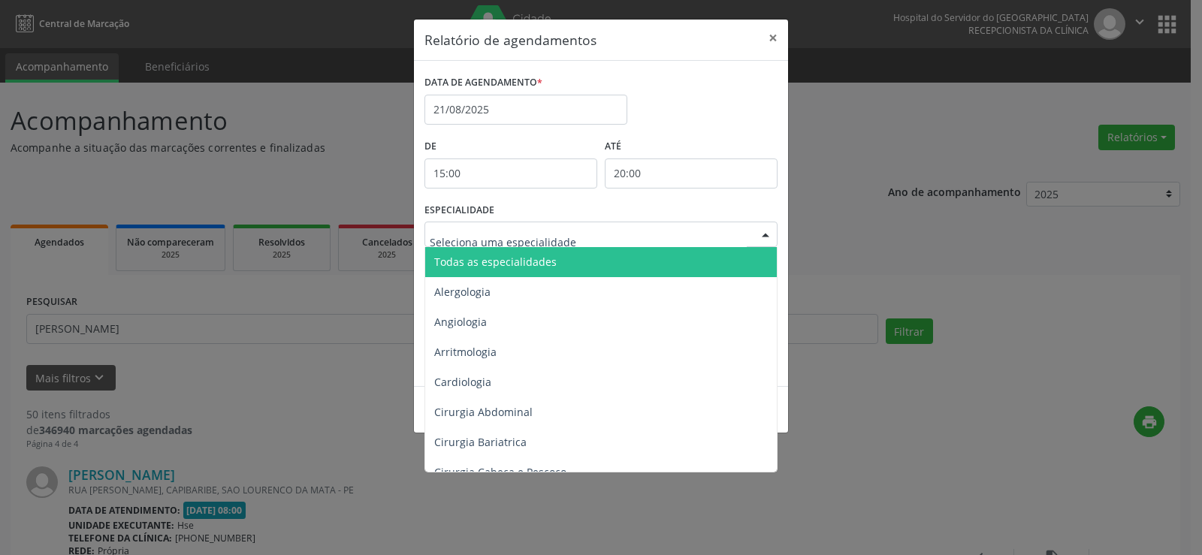
click at [693, 239] on div at bounding box center [601, 235] width 353 height 26
click at [673, 262] on span "Todas as especialidades" at bounding box center [602, 262] width 354 height 30
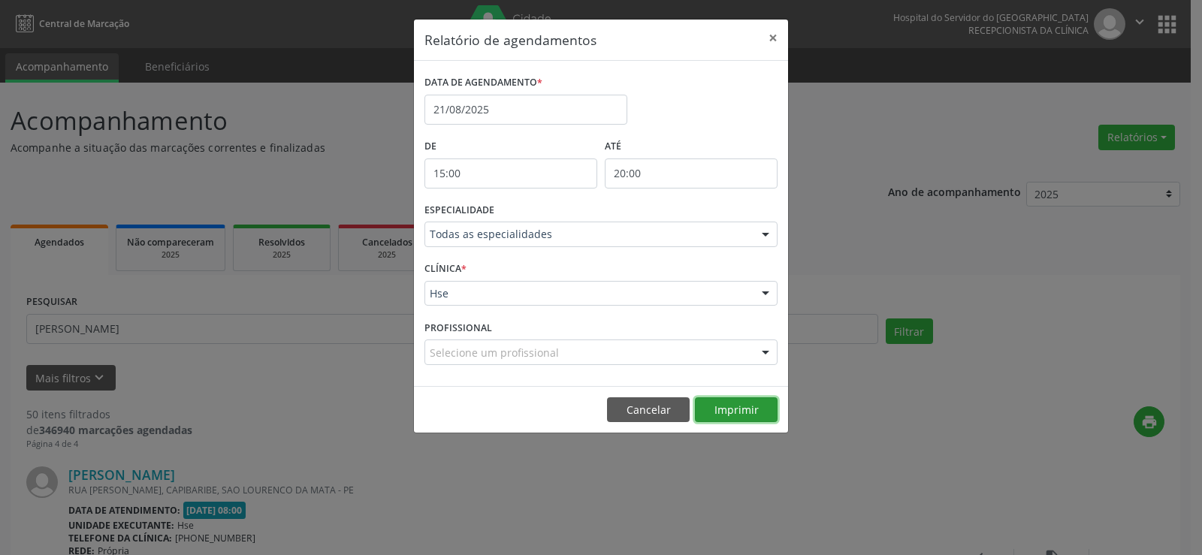
click at [739, 415] on button "Imprimir" at bounding box center [736, 411] width 83 height 26
drag, startPoint x: 770, startPoint y: 35, endPoint x: 781, endPoint y: 36, distance: 11.3
click at [770, 35] on button "×" at bounding box center [773, 38] width 30 height 37
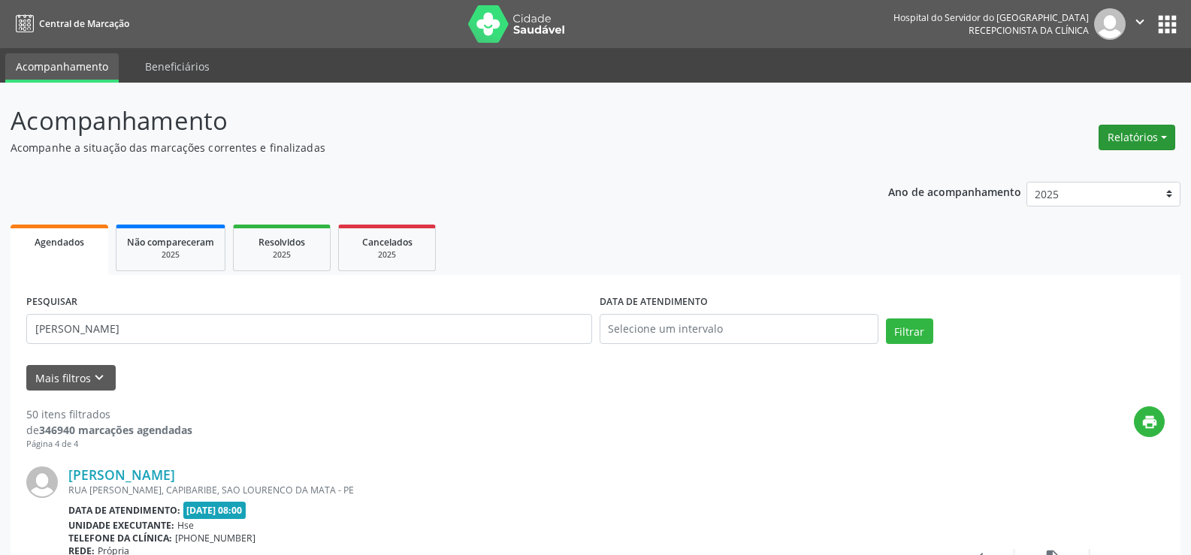
click at [1125, 142] on button "Relatórios" at bounding box center [1137, 138] width 77 height 26
click at [1111, 160] on link "Agendamentos" at bounding box center [1095, 169] width 162 height 21
select select "7"
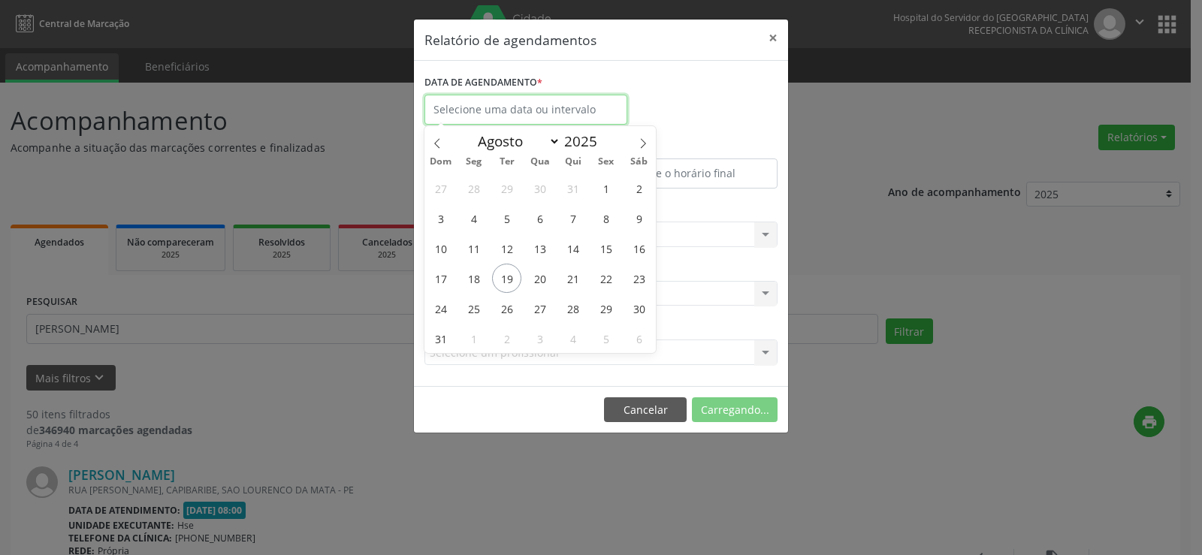
click at [549, 103] on input "text" at bounding box center [526, 110] width 203 height 30
click at [609, 272] on span "22" at bounding box center [605, 278] width 29 height 29
type input "[DATE]"
click at [603, 287] on span "22" at bounding box center [605, 278] width 29 height 29
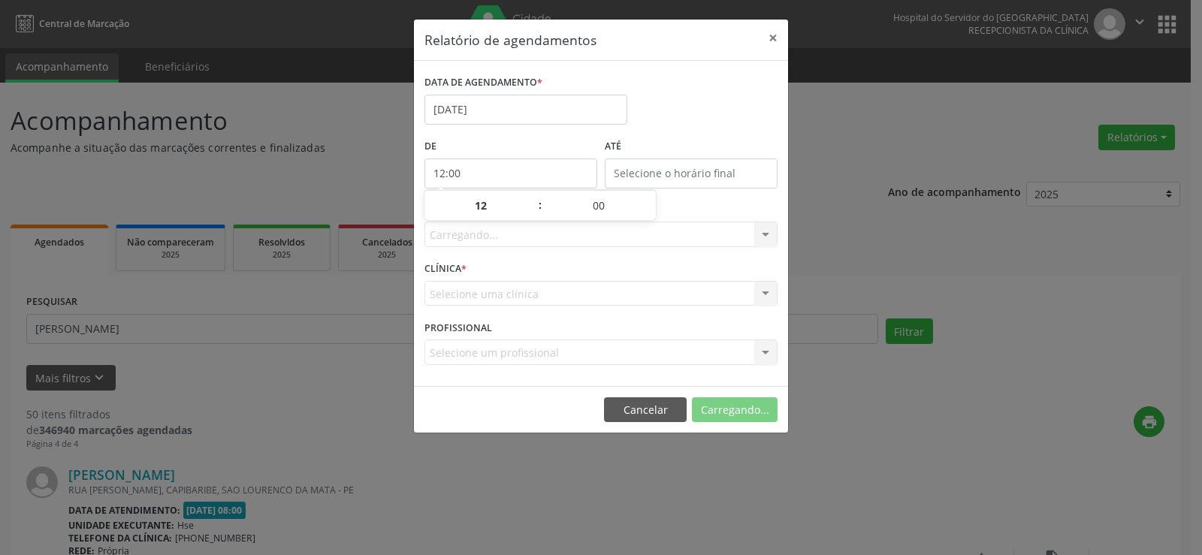
click at [512, 175] on input "12:00" at bounding box center [511, 174] width 173 height 30
click at [533, 213] on span at bounding box center [533, 213] width 11 height 15
type input "11:00"
type input "11"
click at [533, 213] on span at bounding box center [533, 213] width 11 height 15
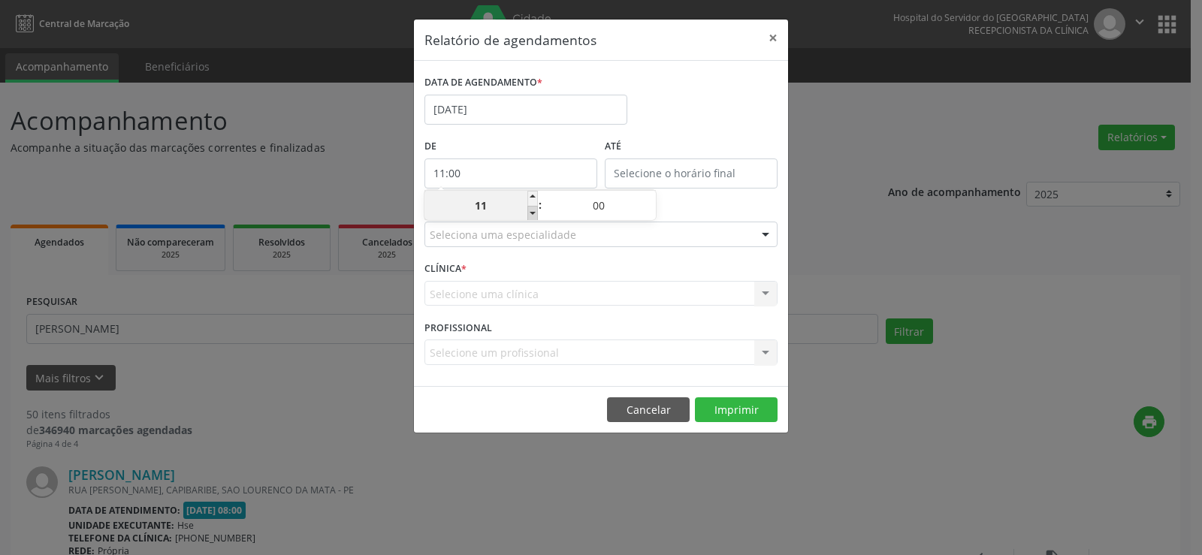
type input "10:00"
type input "10"
click at [533, 213] on span at bounding box center [533, 213] width 11 height 15
type input "09:00"
type input "09"
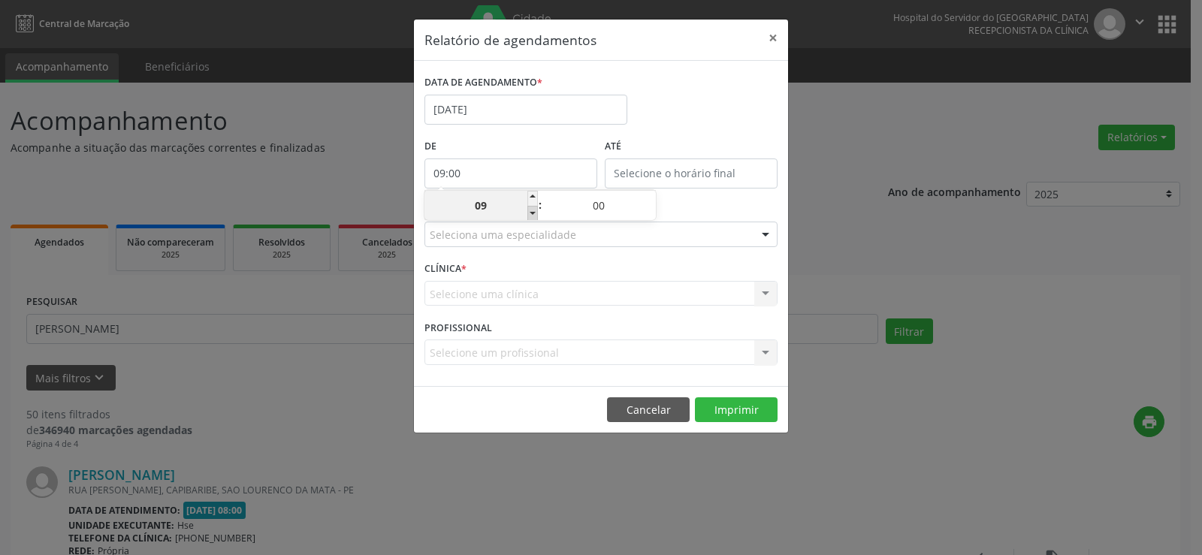
click at [533, 213] on span at bounding box center [533, 213] width 11 height 15
type input "08:00"
type input "08"
click at [533, 213] on span at bounding box center [533, 213] width 11 height 15
type input "07:00"
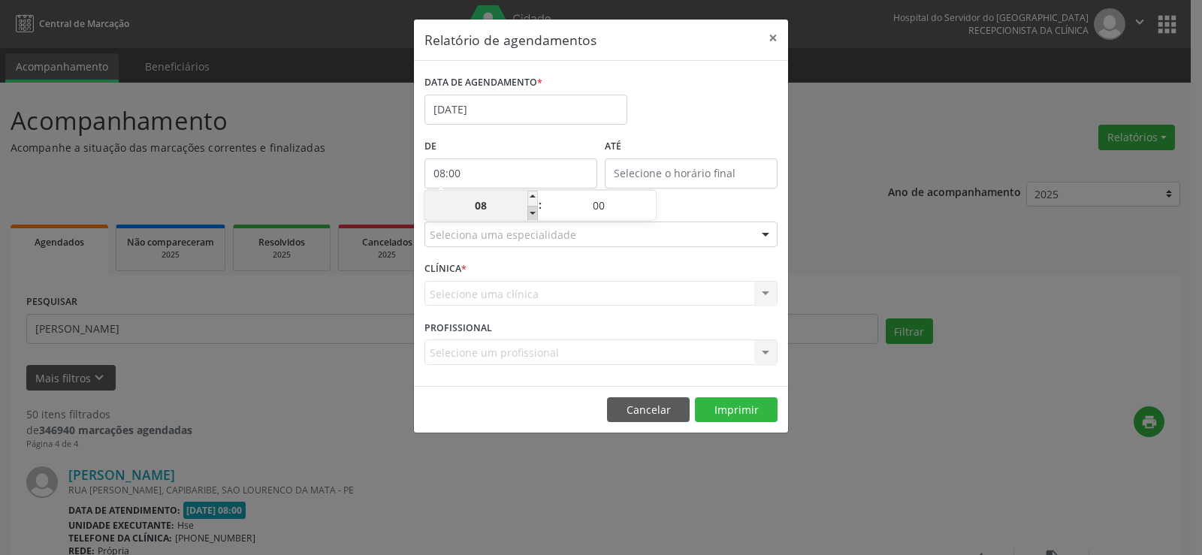
type input "07"
click at [533, 213] on span at bounding box center [533, 213] width 11 height 15
type input "06:00"
type input "06"
click at [533, 212] on span at bounding box center [533, 213] width 11 height 15
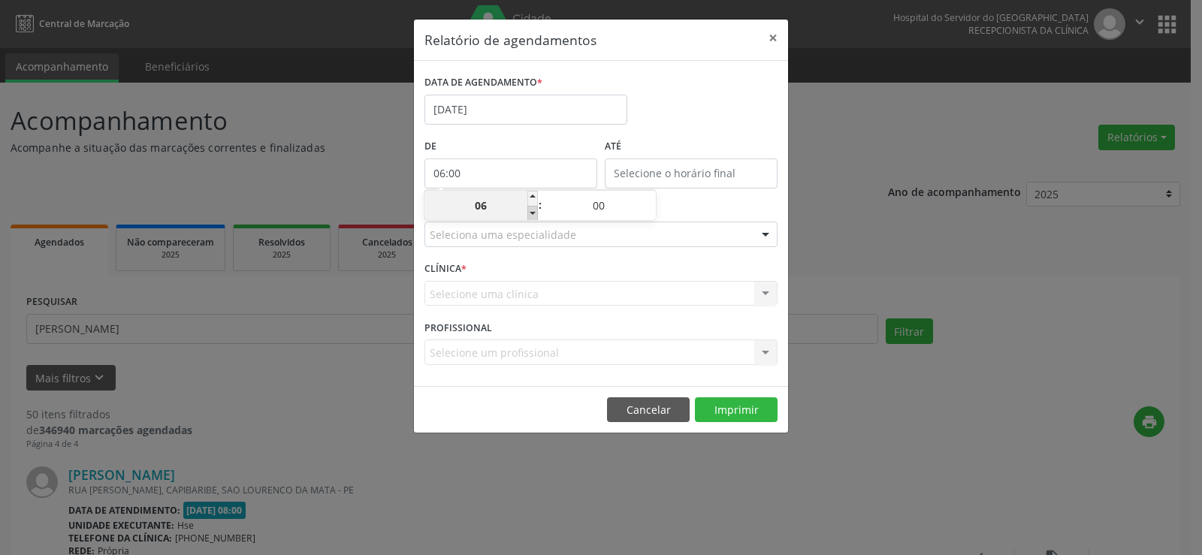
type input "05:00"
type input "05"
click at [632, 171] on input "12:00" at bounding box center [691, 174] width 173 height 30
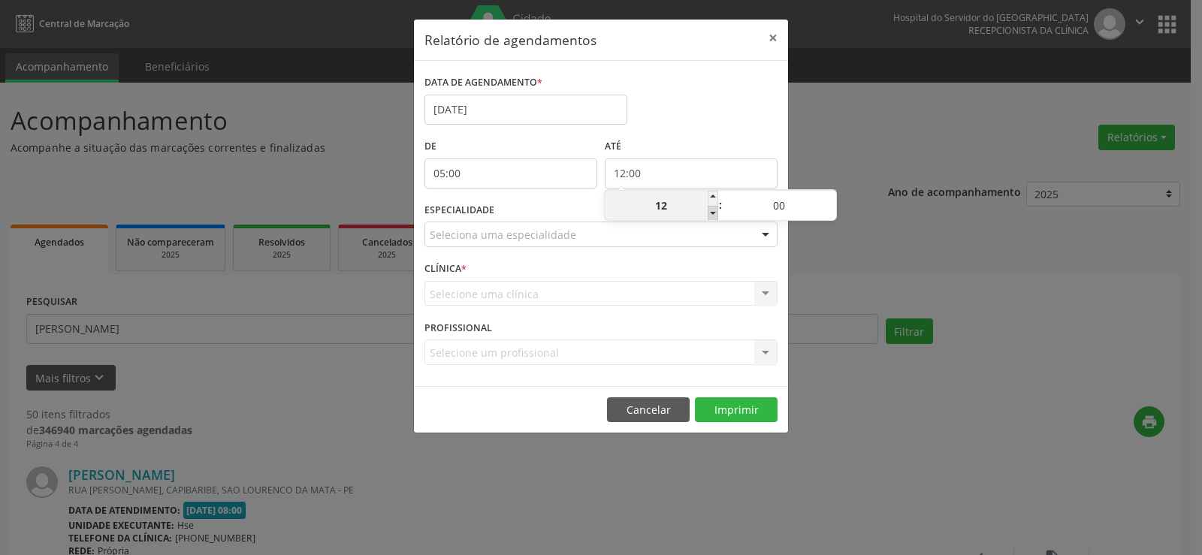
click at [716, 216] on span at bounding box center [713, 213] width 11 height 15
type input "11:00"
type input "11"
click at [716, 216] on span at bounding box center [713, 213] width 11 height 15
type input "10:00"
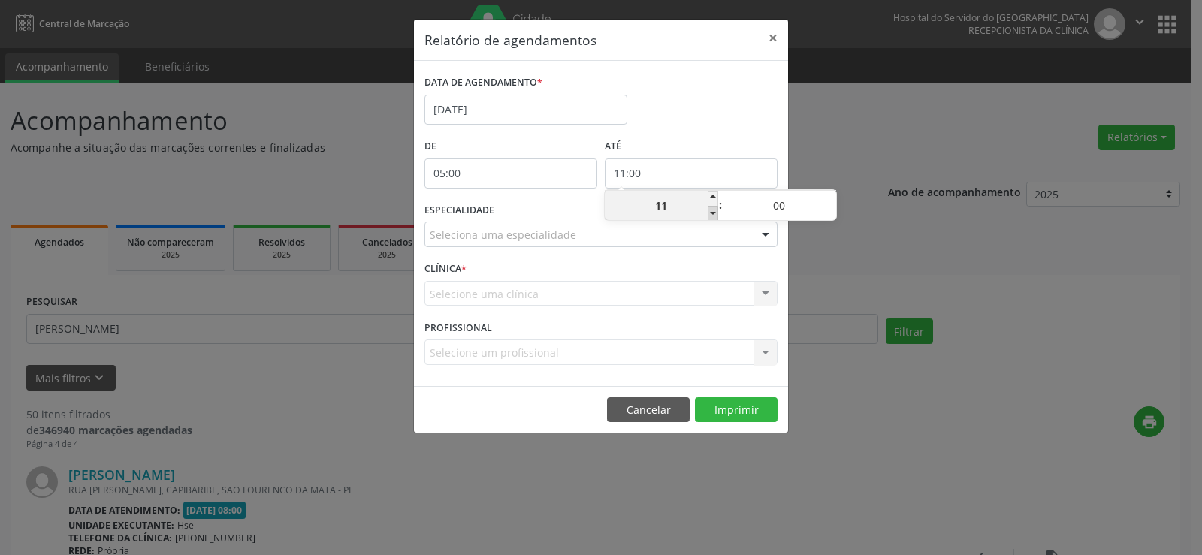
type input "10"
click at [828, 194] on span at bounding box center [831, 198] width 11 height 15
type input "10:05"
type input "05"
click at [828, 194] on span at bounding box center [831, 198] width 11 height 15
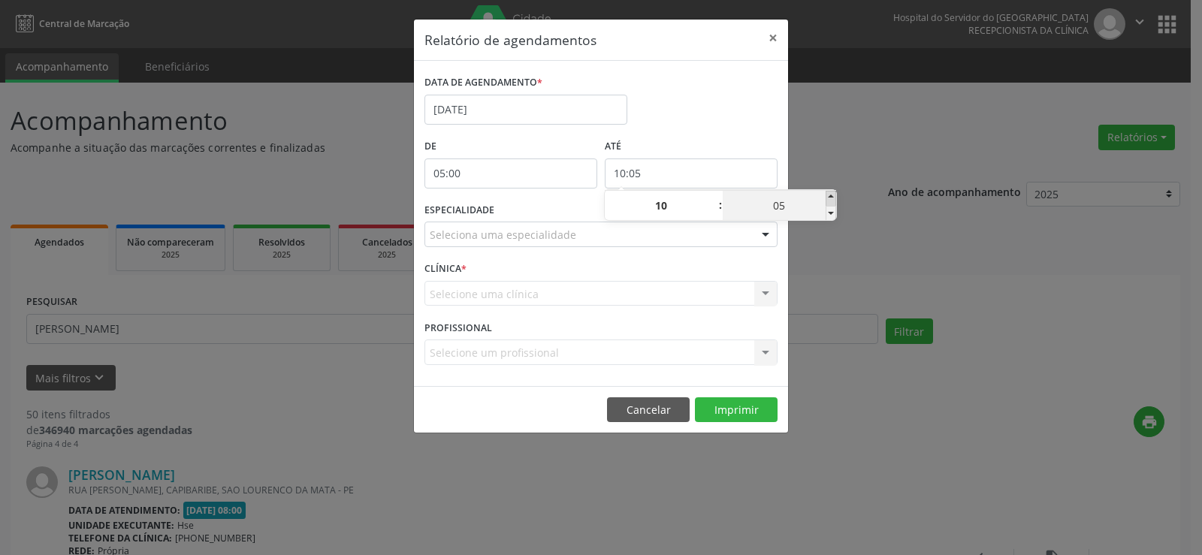
type input "10:10"
type input "10"
click at [828, 194] on span at bounding box center [831, 198] width 11 height 15
type input "10:15"
type input "15"
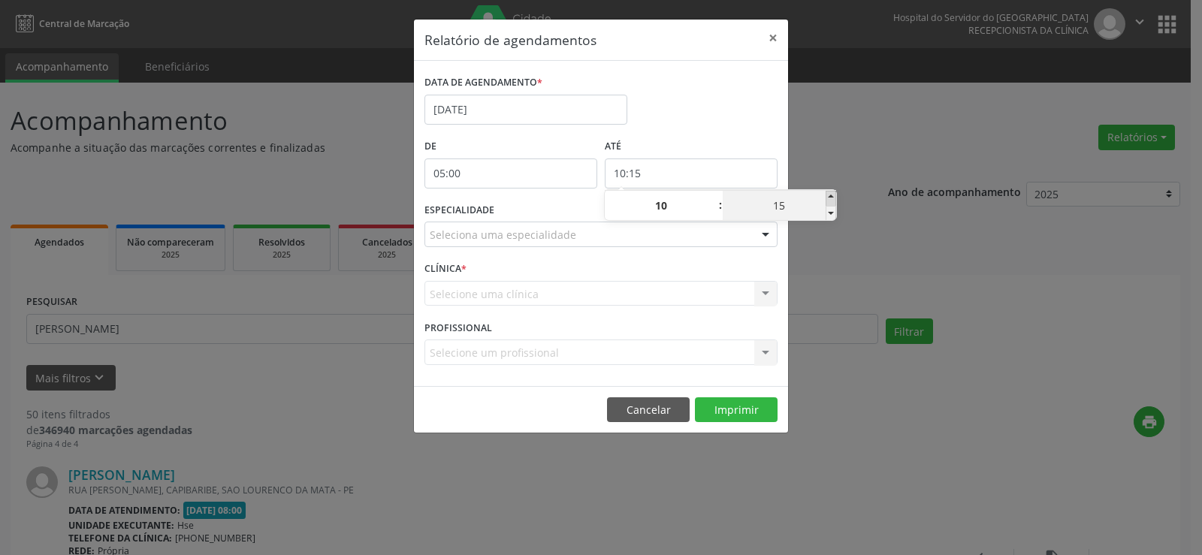
click at [828, 194] on span at bounding box center [831, 198] width 11 height 15
type input "10:20"
type input "20"
click at [828, 194] on span at bounding box center [831, 198] width 11 height 15
type input "10:25"
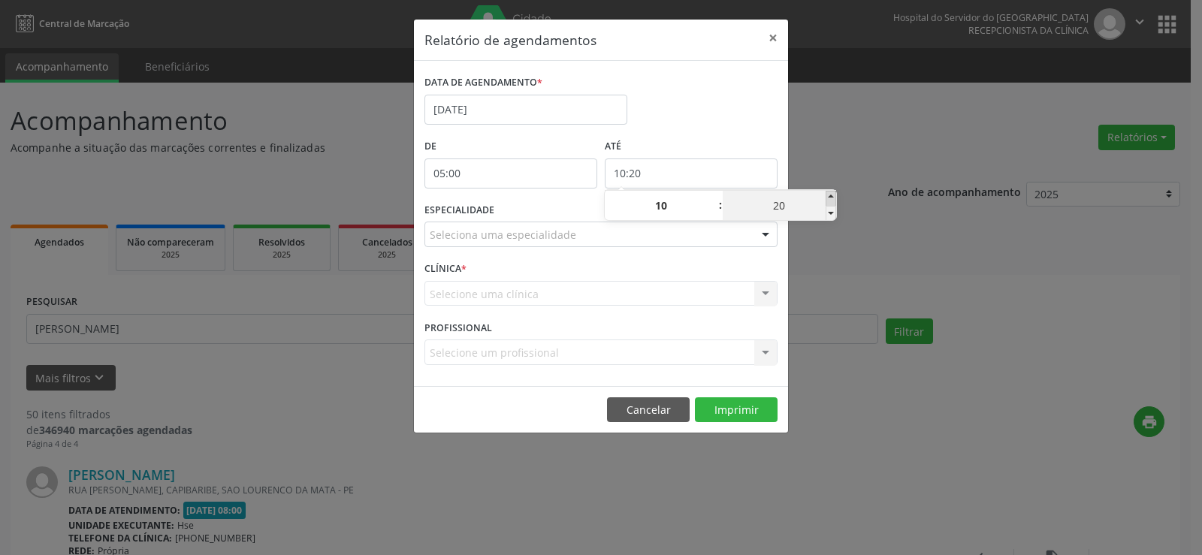
type input "25"
click at [828, 194] on span at bounding box center [831, 198] width 11 height 15
type input "10:30"
type input "30"
click at [828, 194] on span at bounding box center [831, 198] width 11 height 15
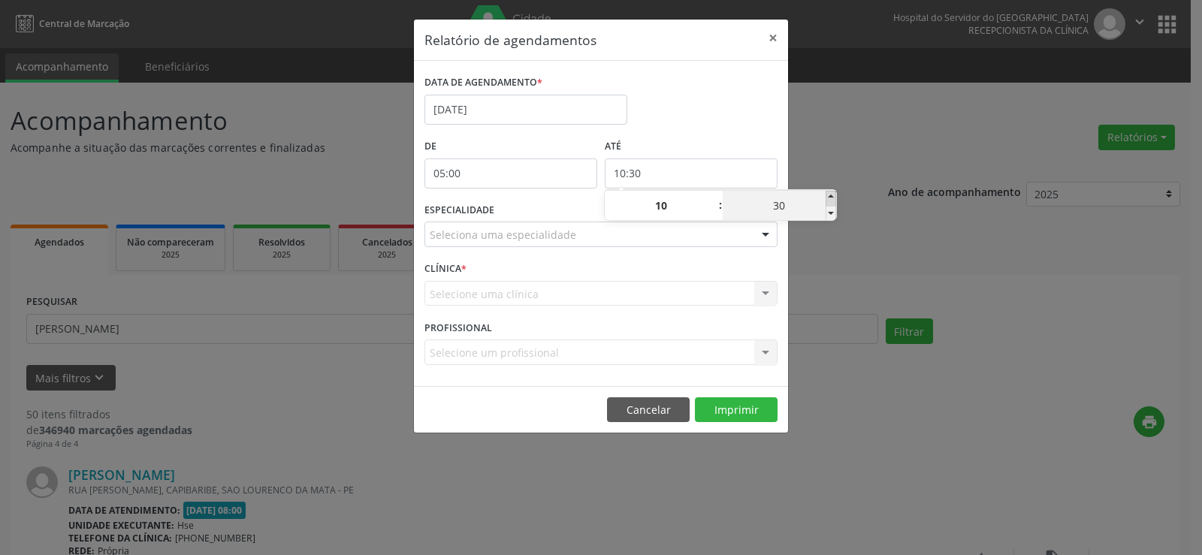
type input "10:35"
type input "35"
click at [828, 194] on span at bounding box center [831, 198] width 11 height 15
type input "10:40"
type input "40"
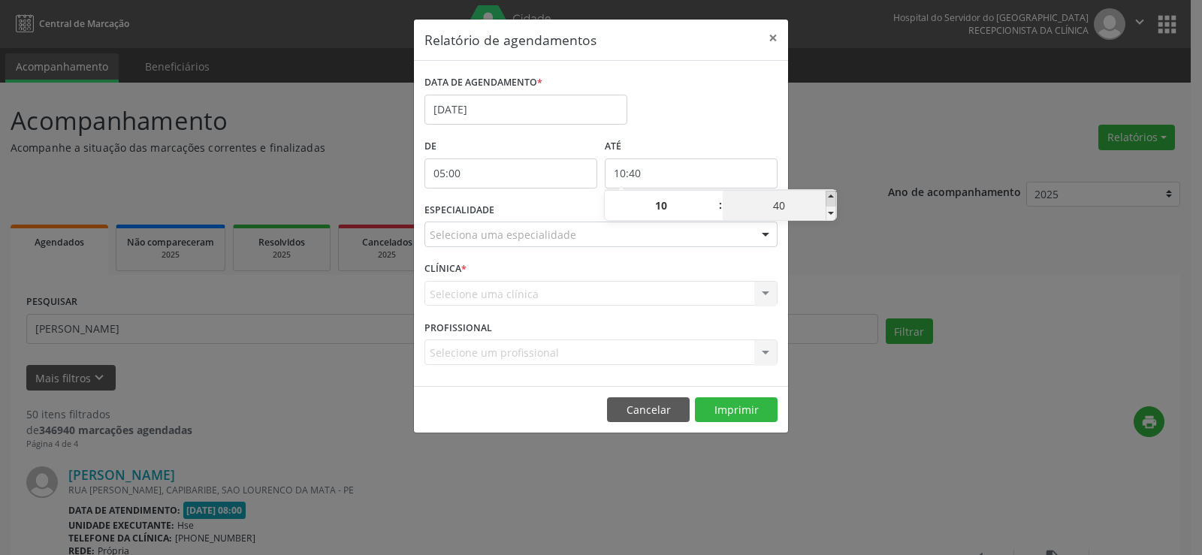
click at [828, 194] on span at bounding box center [831, 198] width 11 height 15
type input "10:45"
type input "45"
click at [828, 194] on span at bounding box center [831, 198] width 11 height 15
type input "10:50"
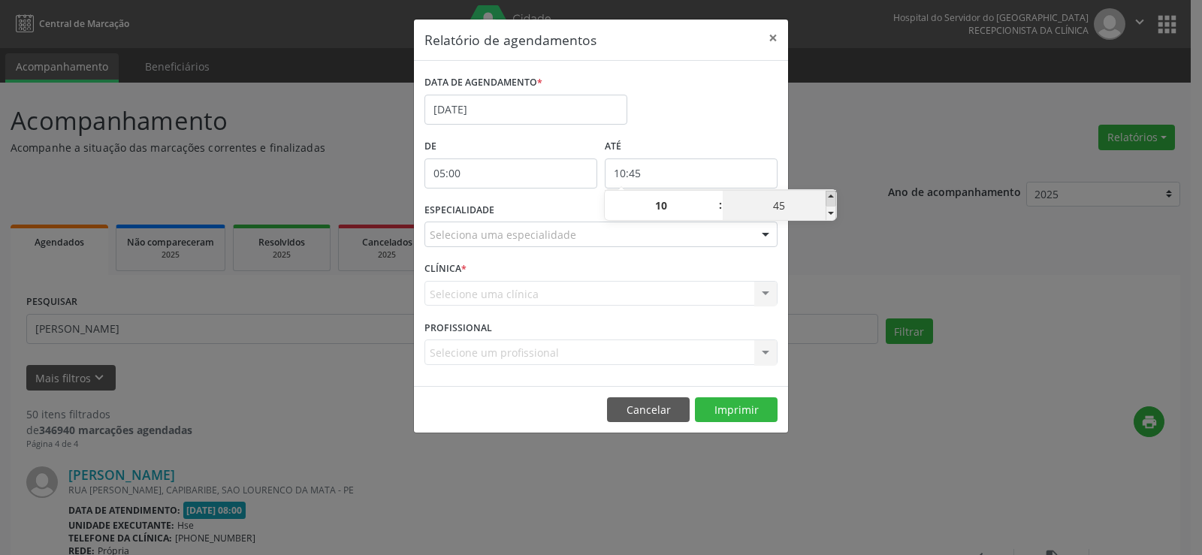
type input "50"
click at [828, 194] on span at bounding box center [831, 198] width 11 height 15
type input "10:55"
type input "55"
click at [828, 194] on span at bounding box center [831, 198] width 11 height 15
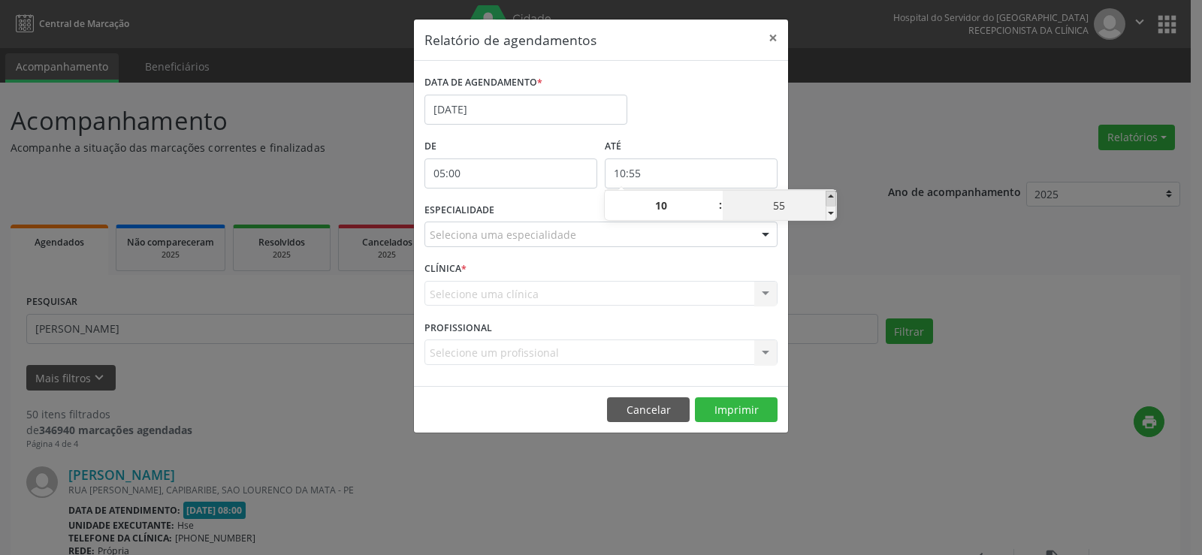
type input "11:00"
type input "11"
type input "00"
click at [835, 213] on span at bounding box center [831, 213] width 11 height 15
type input "10:55"
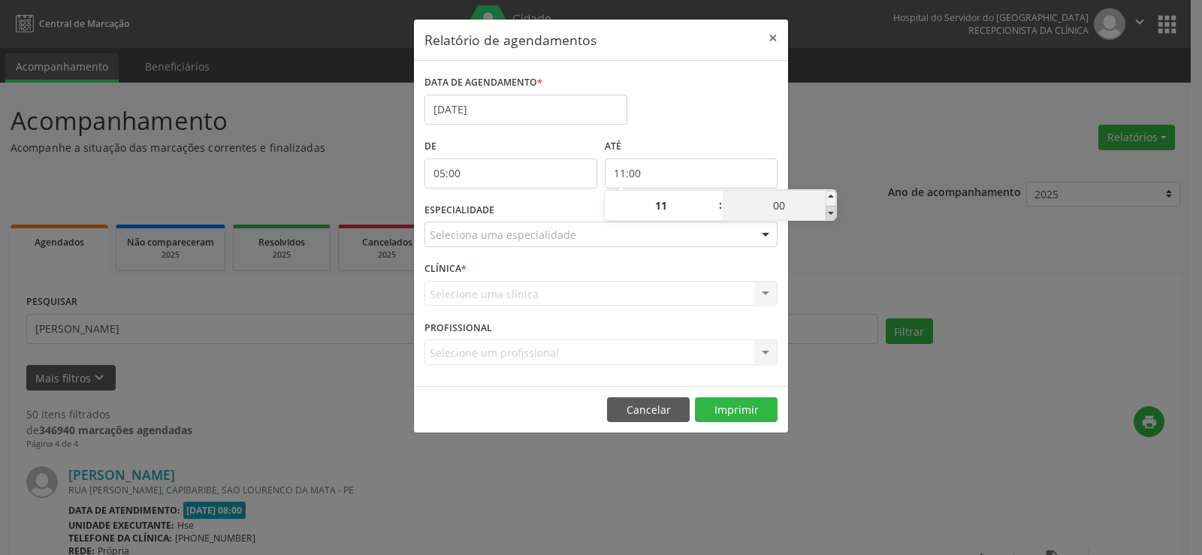
type input "10"
type input "55"
click at [848, 177] on div "Relatório de agendamentos × DATA DE AGENDAMENTO * [DATE] De 05:00 ATÉ 10:55 ESP…" at bounding box center [601, 277] width 1202 height 555
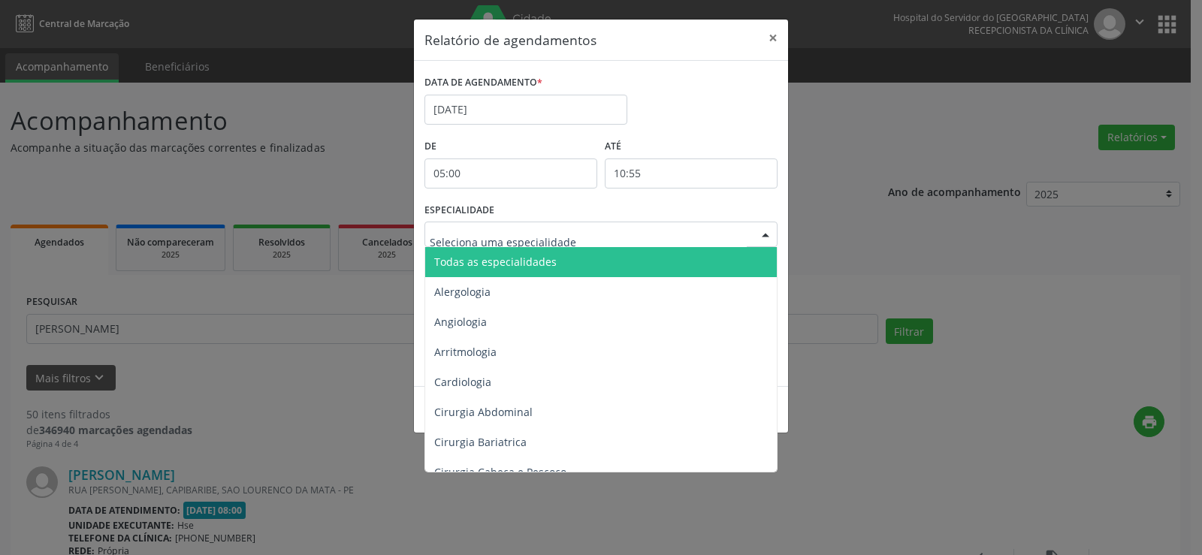
click at [764, 234] on div at bounding box center [765, 235] width 23 height 26
click at [737, 262] on span "Todas as especialidades" at bounding box center [602, 262] width 354 height 30
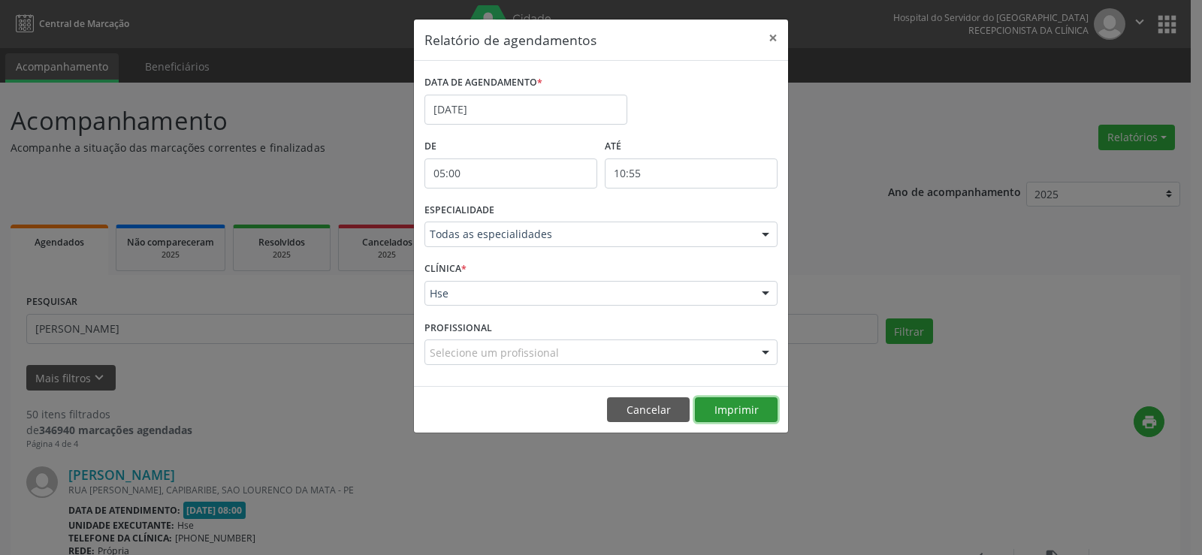
click at [738, 407] on button "Imprimir" at bounding box center [736, 411] width 83 height 26
drag, startPoint x: 770, startPoint y: 34, endPoint x: 792, endPoint y: 38, distance: 22.3
click at [770, 34] on button "×" at bounding box center [773, 38] width 30 height 37
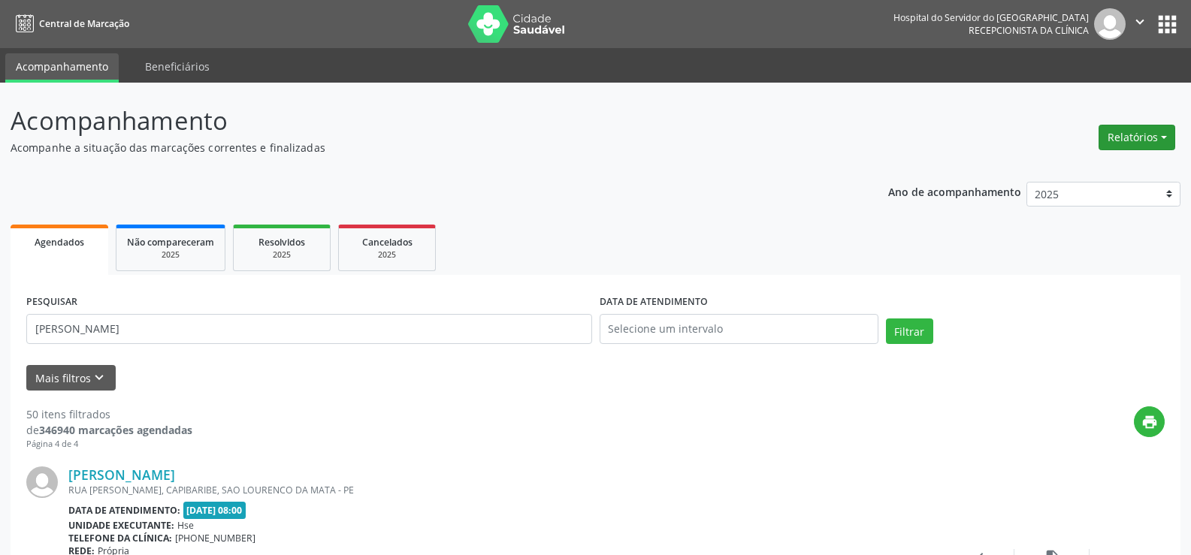
click at [1114, 141] on button "Relatórios" at bounding box center [1137, 138] width 77 height 26
click at [1117, 163] on link "Agendamentos" at bounding box center [1095, 169] width 162 height 21
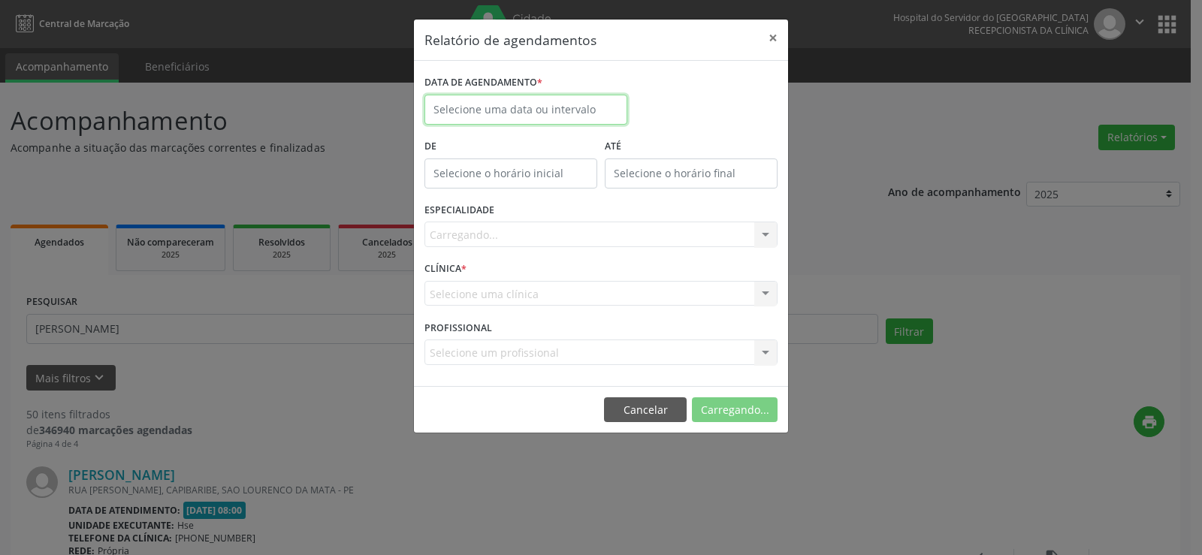
click at [566, 103] on input "text" at bounding box center [526, 110] width 203 height 30
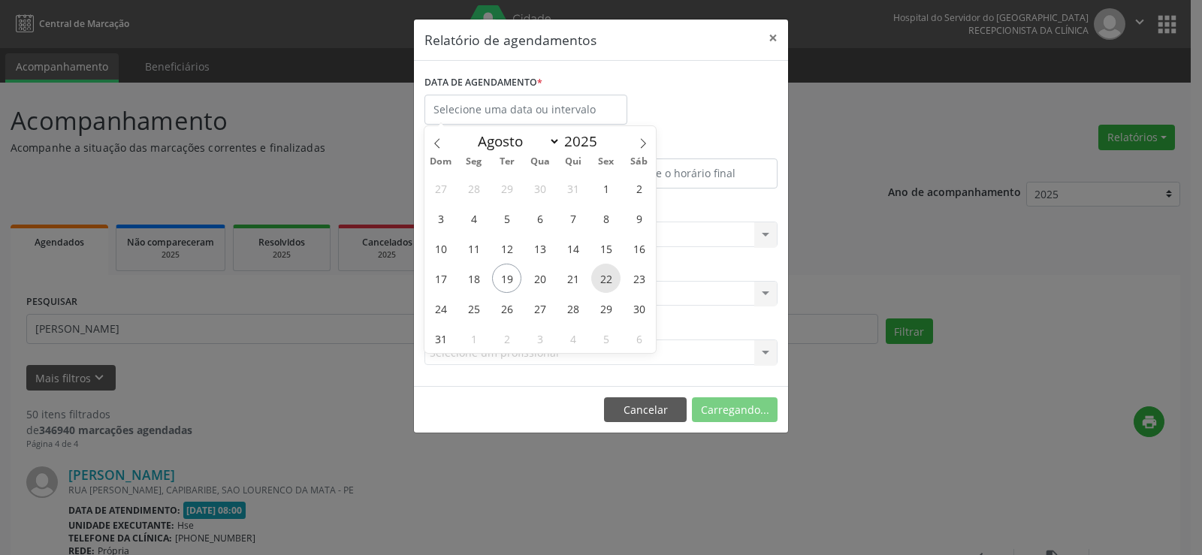
click at [598, 277] on span "22" at bounding box center [605, 278] width 29 height 29
type input "[DATE]"
click at [605, 277] on span "22" at bounding box center [605, 278] width 29 height 29
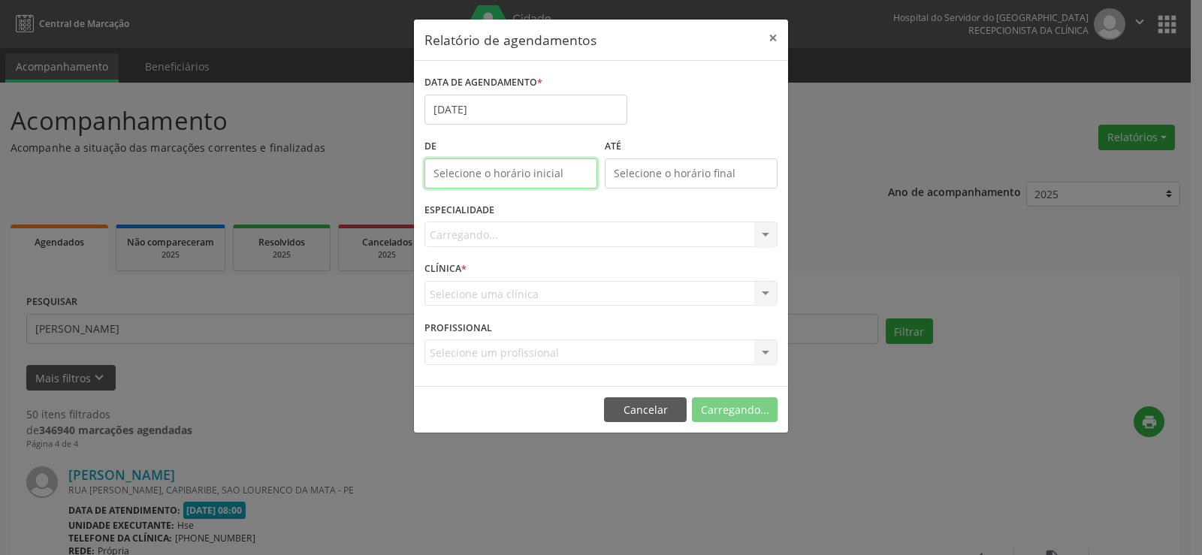
click at [516, 168] on input "text" at bounding box center [511, 174] width 173 height 30
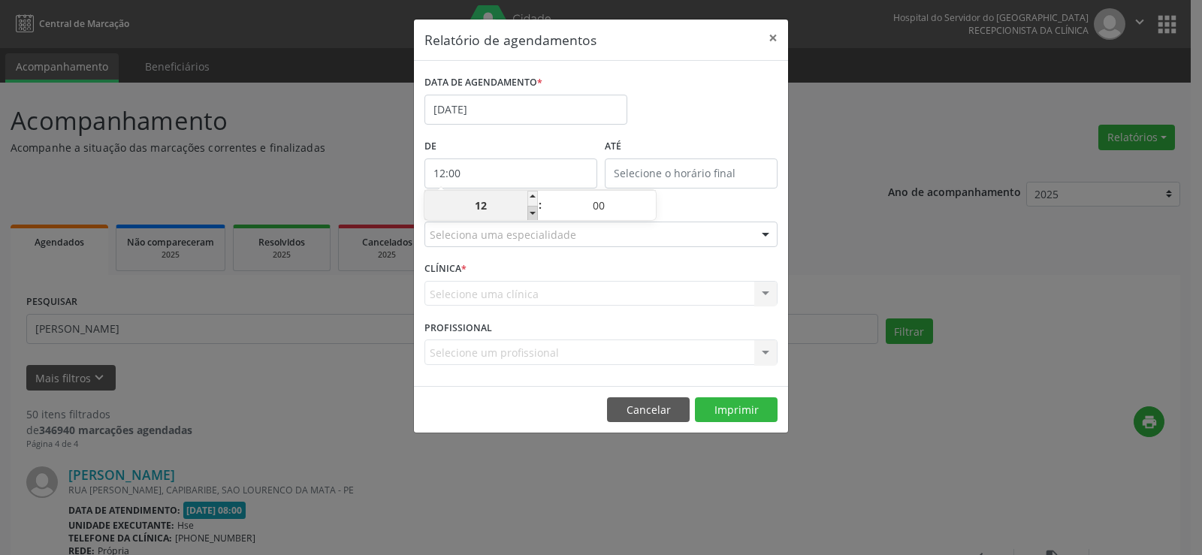
click at [534, 216] on span at bounding box center [533, 213] width 11 height 15
type input "11:00"
type input "11"
click at [635, 164] on input "12:00" at bounding box center [691, 174] width 173 height 30
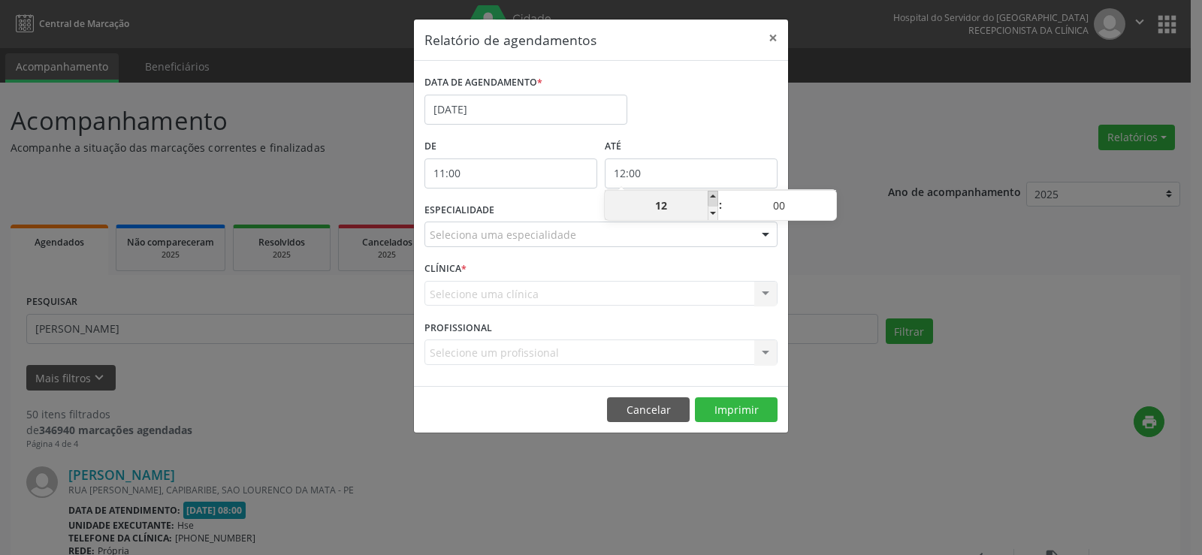
click at [712, 195] on span at bounding box center [713, 198] width 11 height 15
type input "13:00"
type input "13"
click at [712, 195] on span at bounding box center [713, 198] width 11 height 15
type input "14:00"
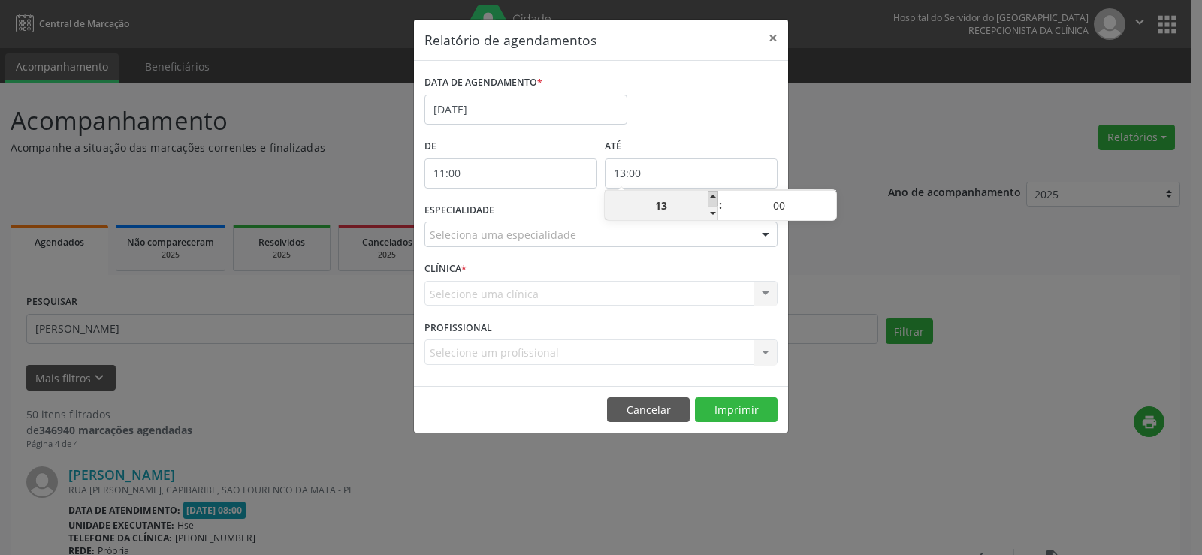
type input "14"
click at [834, 194] on span at bounding box center [831, 198] width 11 height 15
type input "14:05"
type input "05"
click at [834, 194] on span at bounding box center [831, 198] width 11 height 15
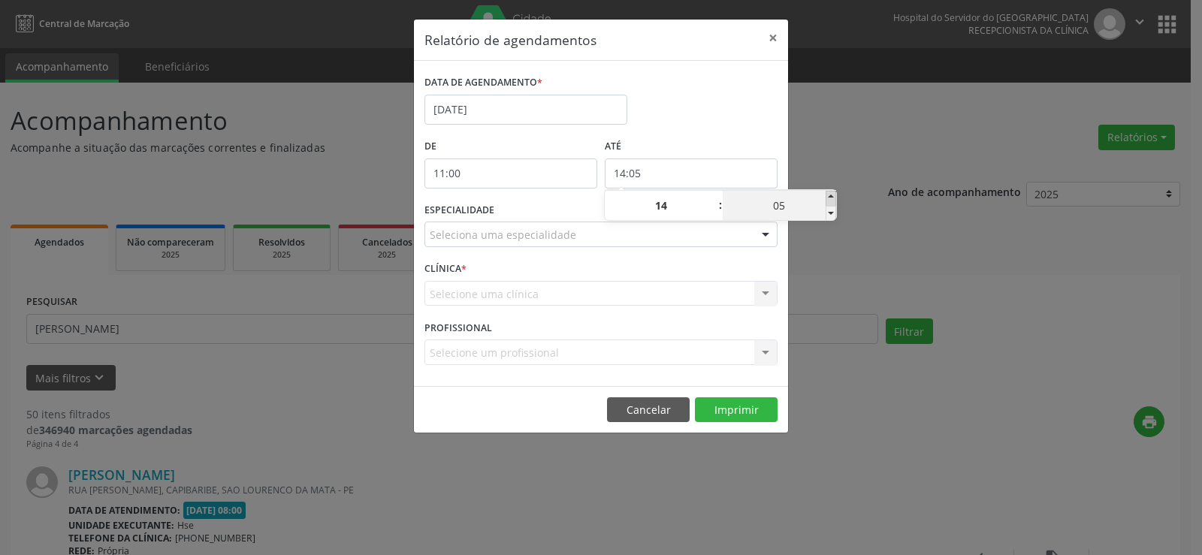
type input "14:10"
type input "10"
click at [834, 194] on span at bounding box center [831, 198] width 11 height 15
type input "14:15"
type input "15"
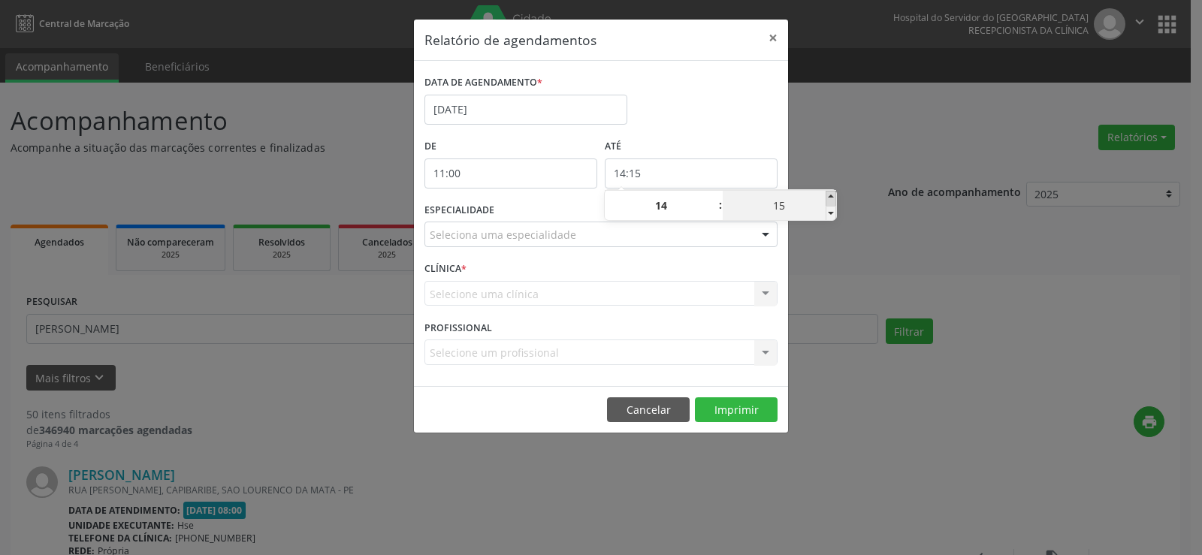
click at [834, 194] on span at bounding box center [831, 198] width 11 height 15
type input "14:20"
type input "20"
click at [834, 194] on span at bounding box center [831, 198] width 11 height 15
type input "14:25"
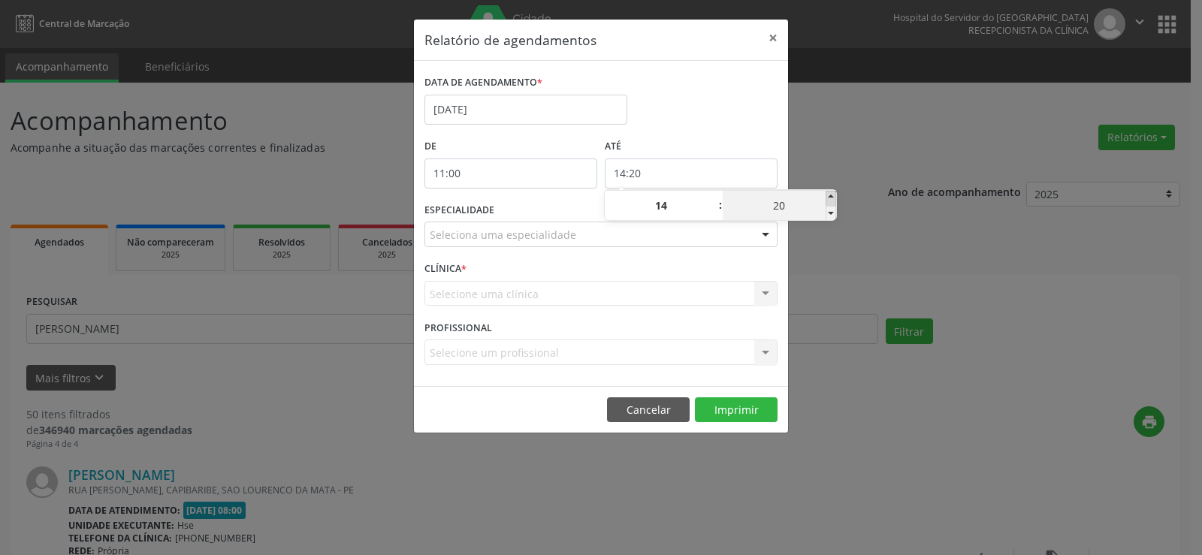
type input "25"
click at [834, 194] on span at bounding box center [831, 198] width 11 height 15
type input "14:30"
type input "30"
click at [834, 194] on span at bounding box center [831, 198] width 11 height 15
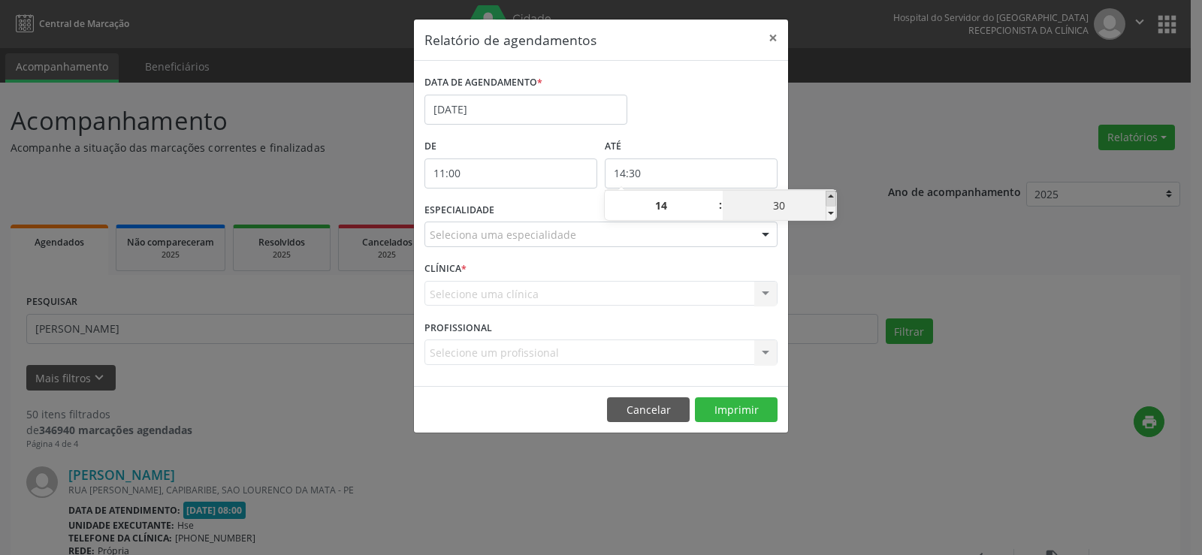
type input "14:35"
type input "35"
click at [834, 194] on span at bounding box center [831, 198] width 11 height 15
type input "14:40"
type input "40"
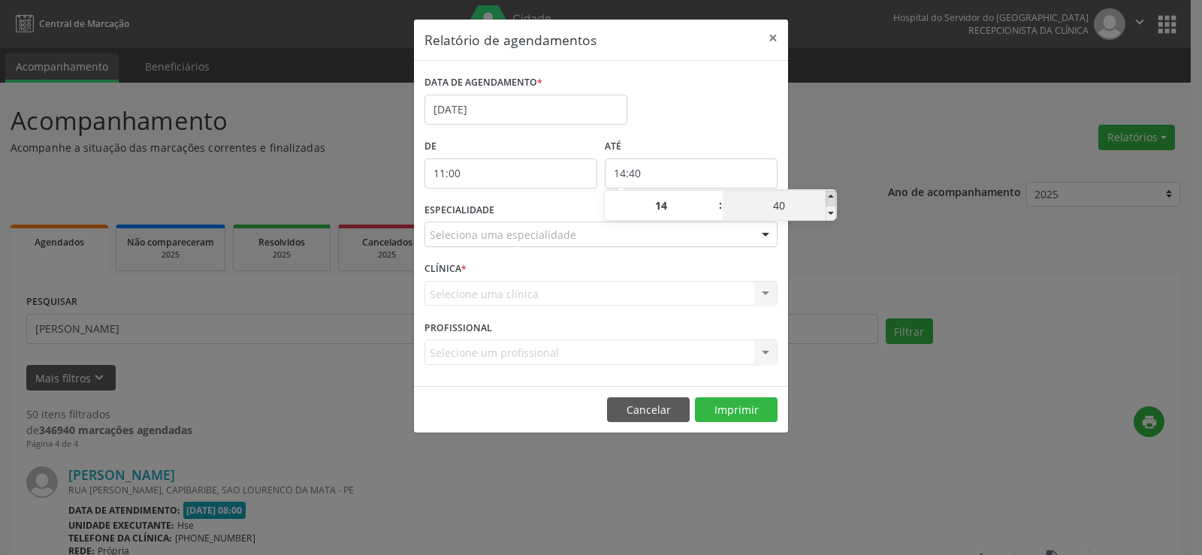
click at [834, 194] on span at bounding box center [831, 198] width 11 height 15
type input "14:45"
type input "45"
click at [834, 194] on span at bounding box center [831, 198] width 11 height 15
type input "14:50"
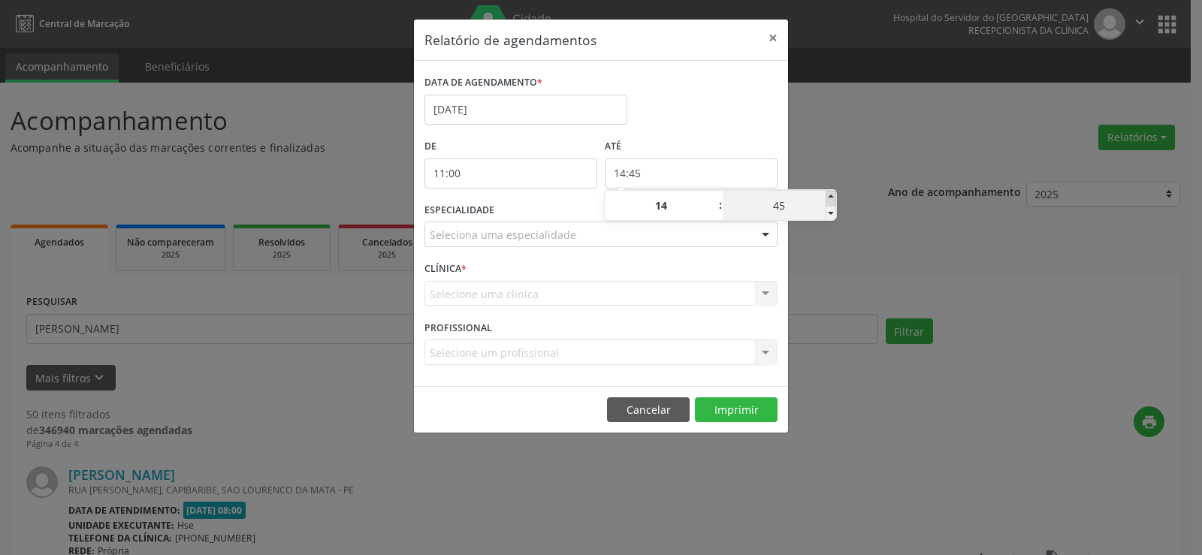
type input "50"
click at [834, 194] on span at bounding box center [831, 198] width 11 height 15
type input "14:55"
type input "55"
click at [840, 163] on div "Relatório de agendamentos × DATA DE AGENDAMENTO * [DATE] De 11:00 ATÉ 14:55 ESP…" at bounding box center [601, 277] width 1202 height 555
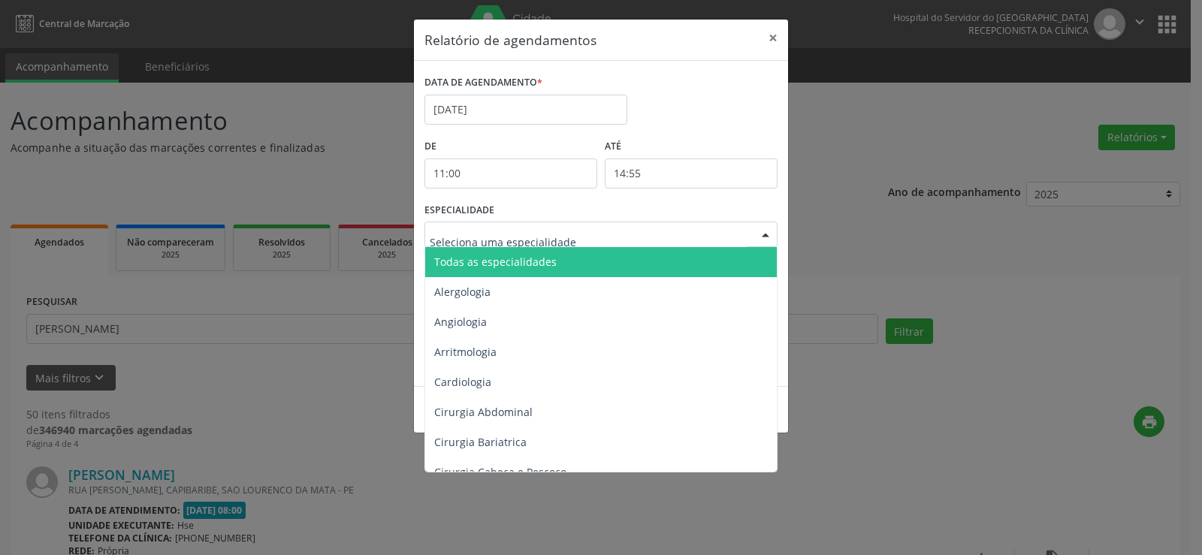
click at [769, 239] on div at bounding box center [765, 235] width 23 height 26
click at [754, 253] on span "Todas as especialidades" at bounding box center [602, 262] width 354 height 30
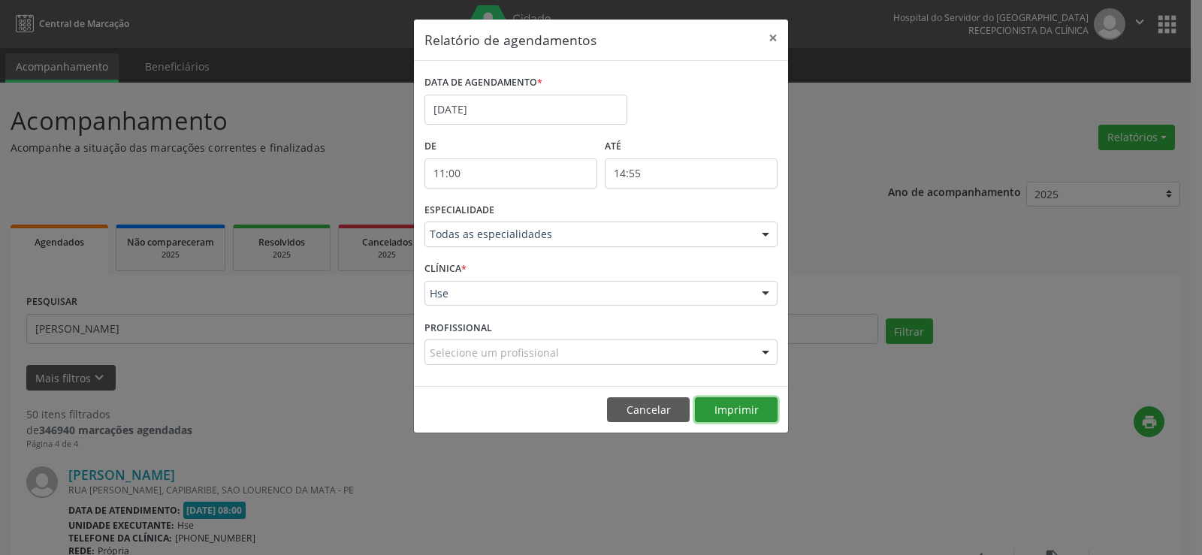
click at [736, 413] on button "Imprimir" at bounding box center [736, 411] width 83 height 26
click at [776, 33] on button "×" at bounding box center [773, 38] width 30 height 37
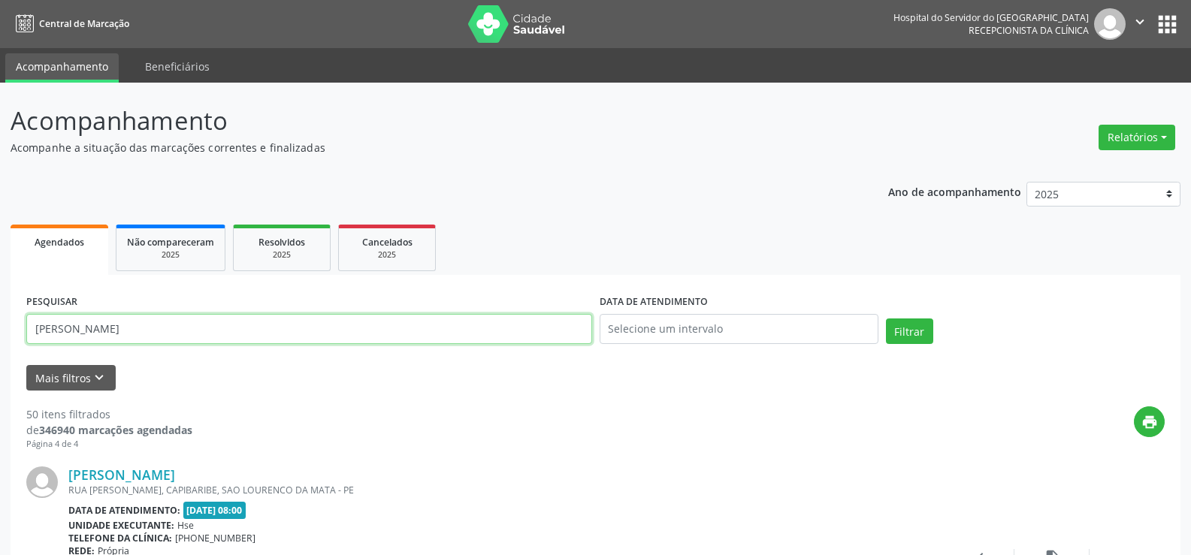
drag, startPoint x: 189, startPoint y: 337, endPoint x: 0, endPoint y: 334, distance: 188.6
paste input "[PERSON_NAME]"
type input "[PERSON_NAME]"
click at [904, 328] on button "Filtrar" at bounding box center [909, 332] width 47 height 26
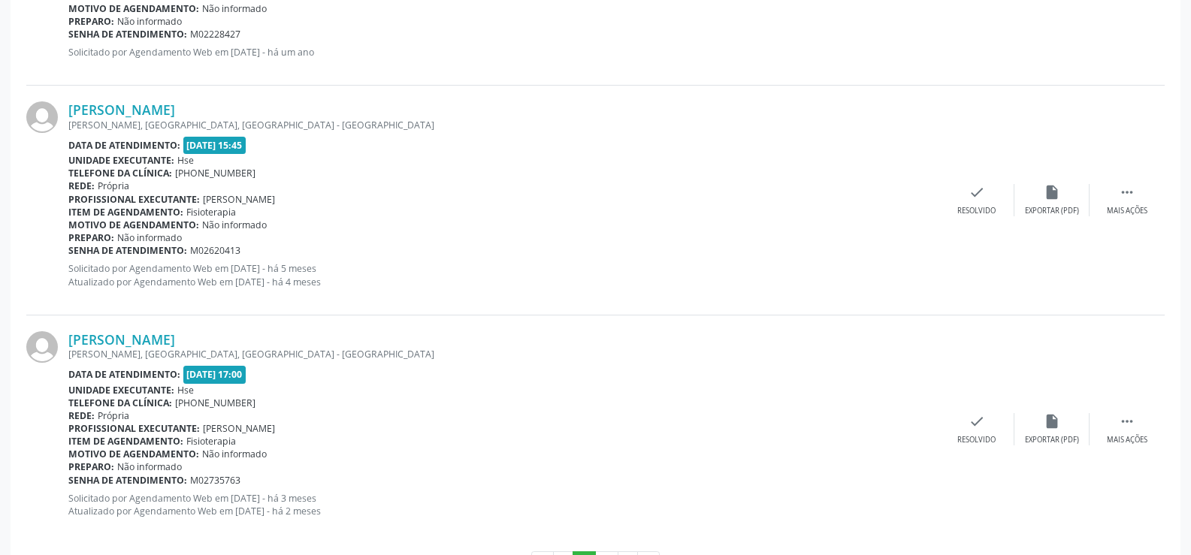
scroll to position [3394, 0]
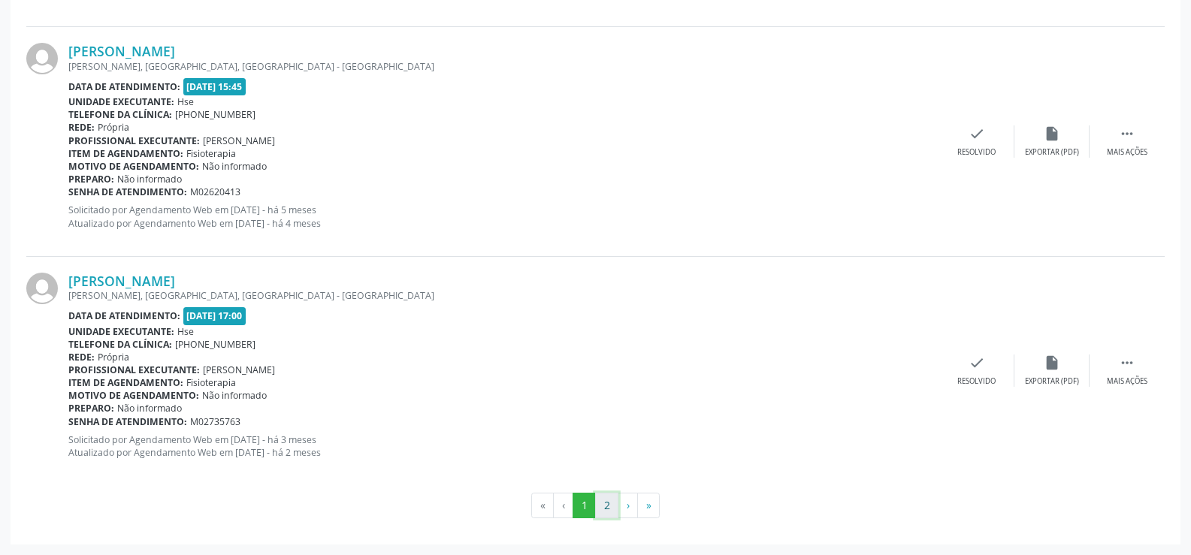
click at [603, 503] on button "2" at bounding box center [606, 506] width 23 height 26
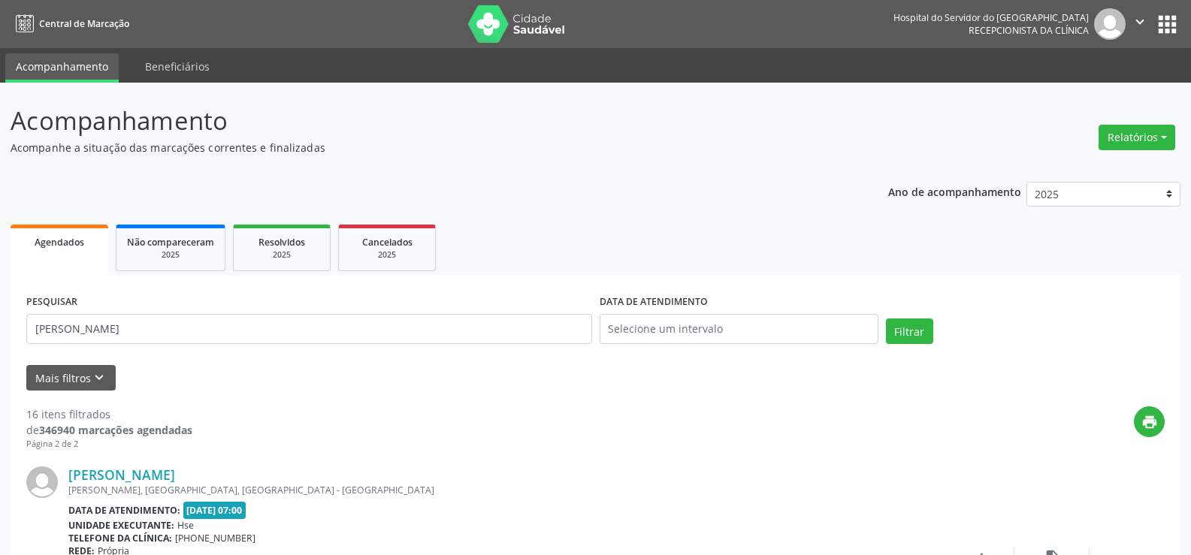
scroll to position [194, 0]
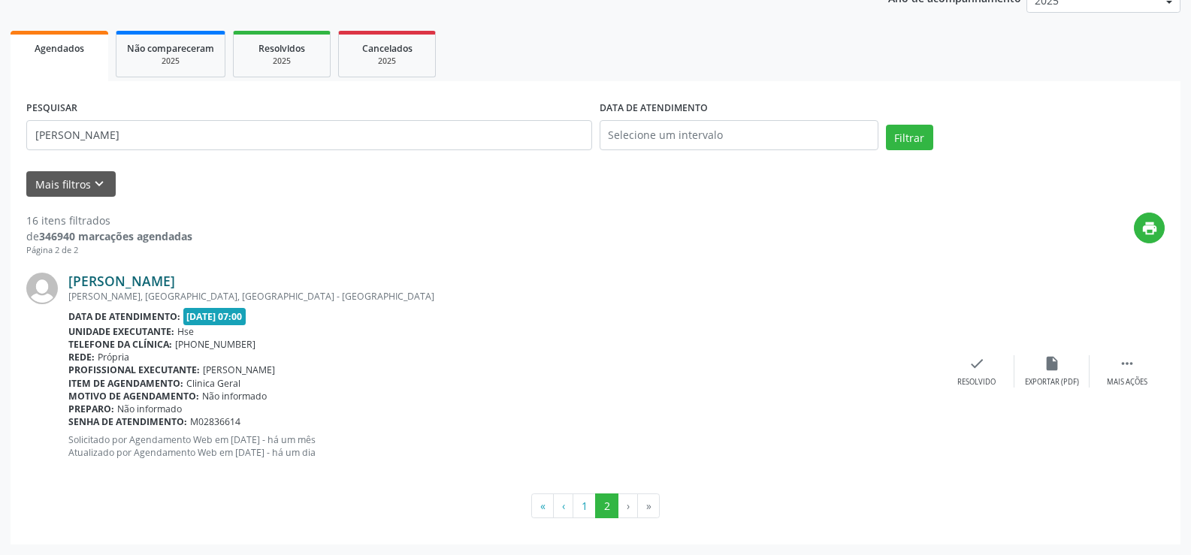
drag, startPoint x: 262, startPoint y: 278, endPoint x: 71, endPoint y: 287, distance: 191.1
click at [71, 287] on div "[PERSON_NAME]" at bounding box center [503, 281] width 871 height 17
copy link "[PERSON_NAME]"
